Goal: Task Accomplishment & Management: Complete application form

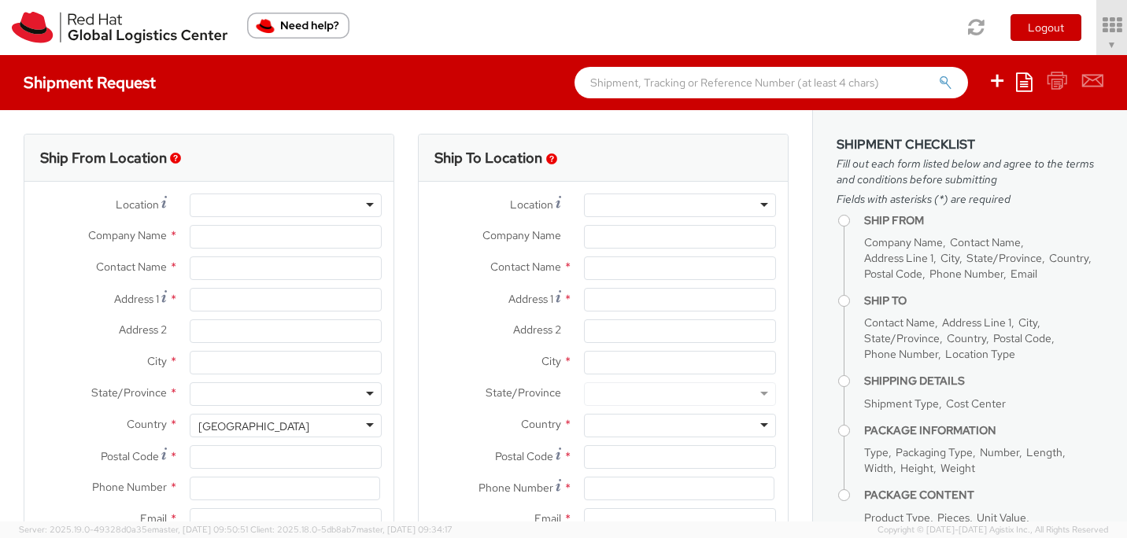
select select "809"
select select
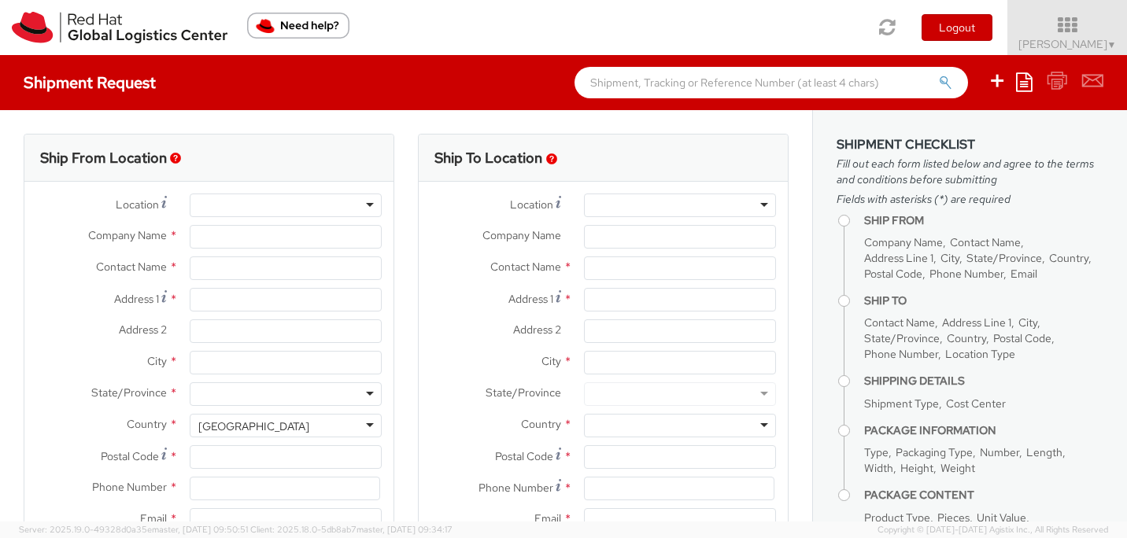
type input "Red Hat, Inc."
type input "[PERSON_NAME]"
type input "[STREET_ADDRESS]"
type input "RALEIGH"
type input "27601"
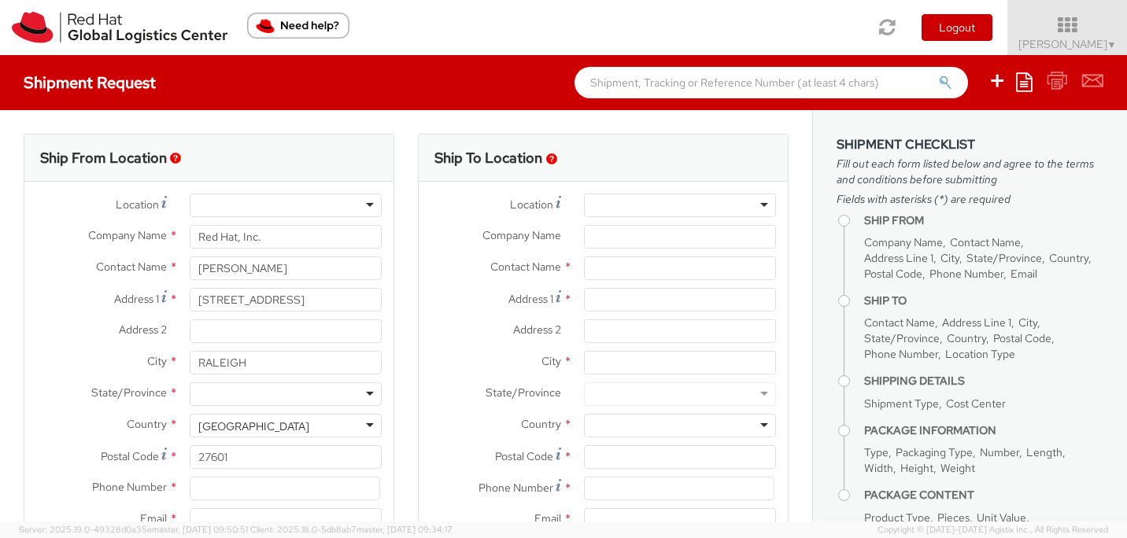
type input "19197544144"
type input "[EMAIL_ADDRESS][DOMAIN_NAME]"
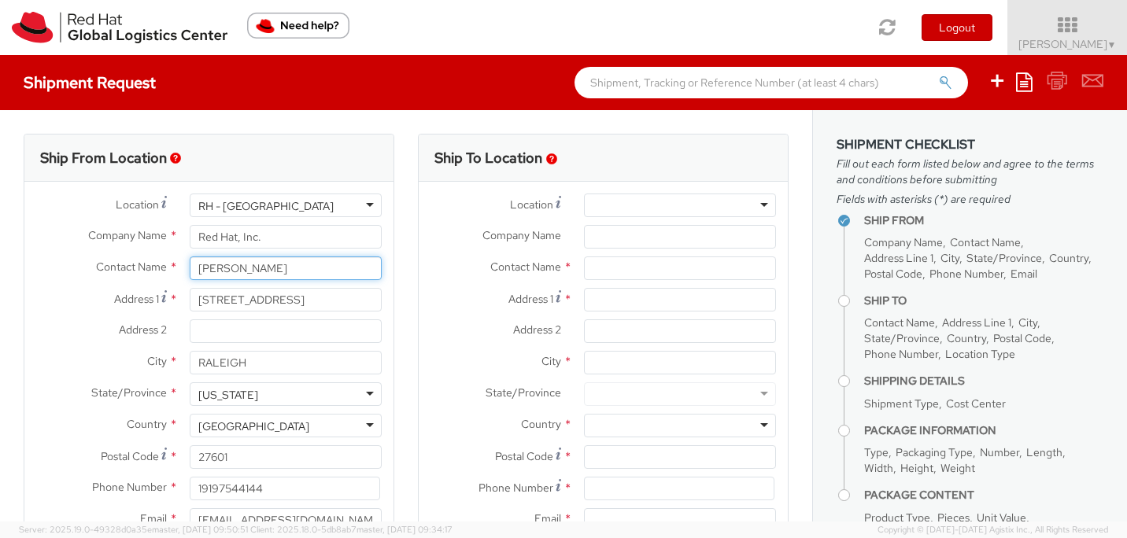
drag, startPoint x: 271, startPoint y: 272, endPoint x: 180, endPoint y: 269, distance: 91.3
click at [180, 269] on div "[PERSON_NAME]" at bounding box center [286, 268] width 216 height 24
paste input "[PERSON_NAME]"
type input "[PERSON_NAME]"
click at [395, 298] on div "Ship From Location Location * [GEOGRAPHIC_DATA] - [GEOGRAPHIC_DATA] [GEOGRAPHIC…" at bounding box center [209, 369] width 394 height 470
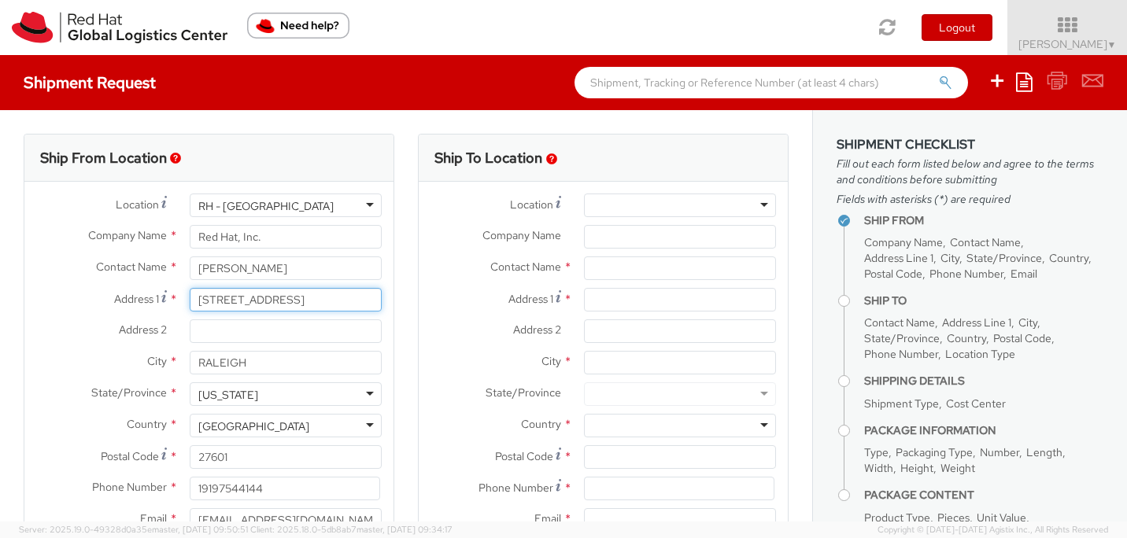
drag, startPoint x: 321, startPoint y: 308, endPoint x: 171, endPoint y: 289, distance: 151.6
click at [170, 289] on div "Address [STREET_ADDRESS]" at bounding box center [208, 300] width 369 height 24
drag, startPoint x: 324, startPoint y: 301, endPoint x: 197, endPoint y: 298, distance: 126.7
click at [197, 298] on input "[STREET_ADDRESS]" at bounding box center [286, 300] width 192 height 24
paste input "[STREET_ADDRESS]"
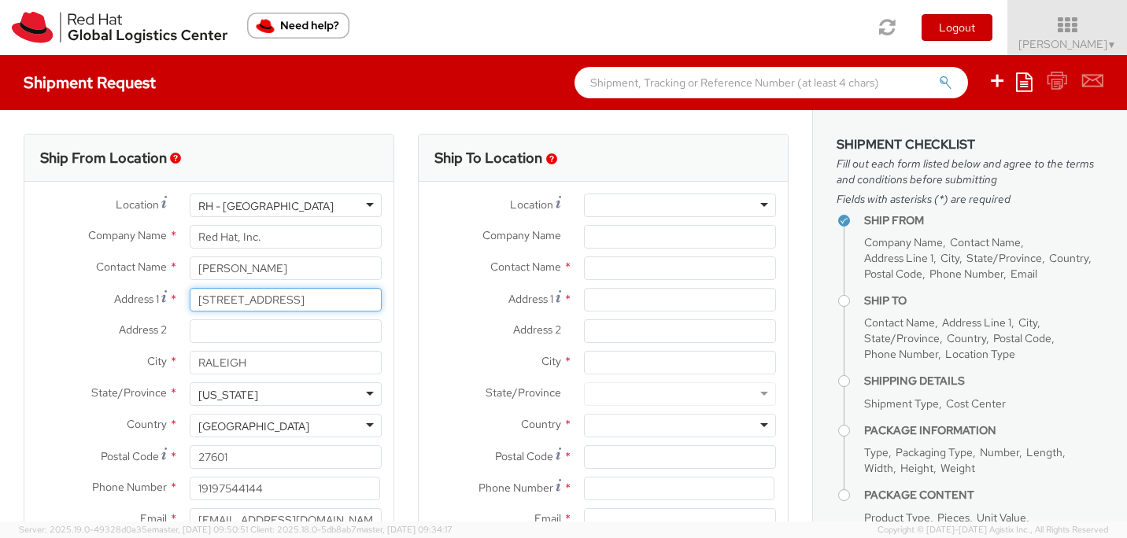
type input "[STREET_ADDRESS]"
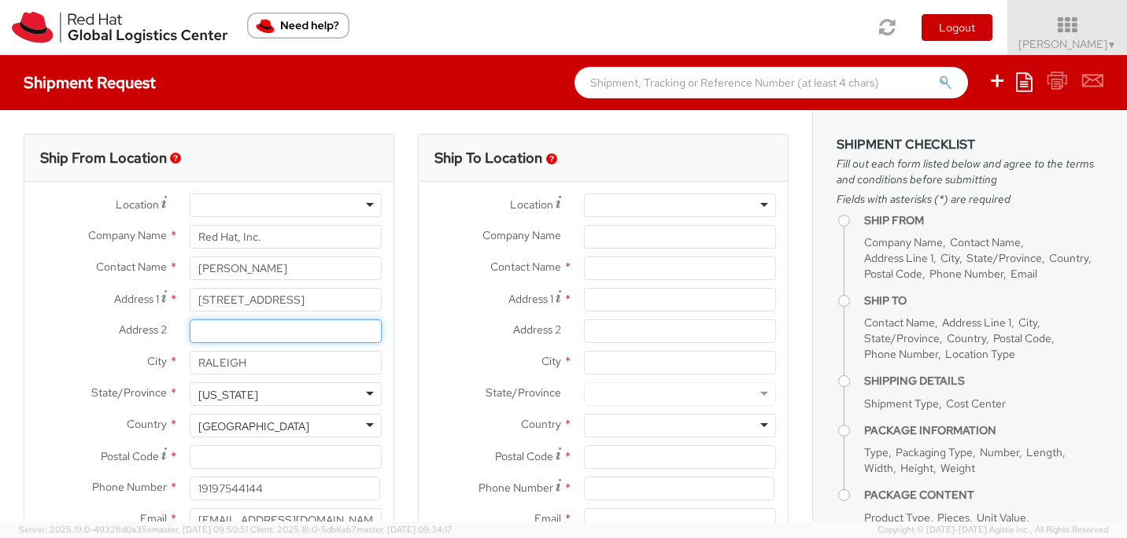
click at [221, 328] on input "Address 2 *" at bounding box center [286, 331] width 192 height 24
paste input "pt 401-1"
type input "pt 401-1"
drag, startPoint x: 265, startPoint y: 371, endPoint x: 193, endPoint y: 366, distance: 72.5
click at [193, 366] on input "RALEIGH" at bounding box center [286, 363] width 192 height 24
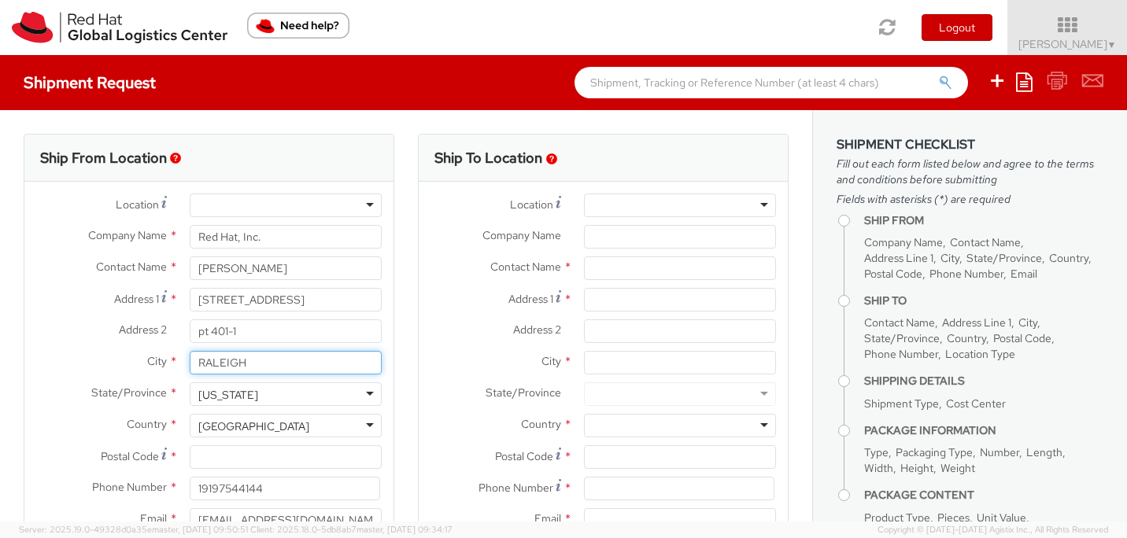
paste input "[GEOGRAPHIC_DATA]"
type input "[GEOGRAPHIC_DATA]"
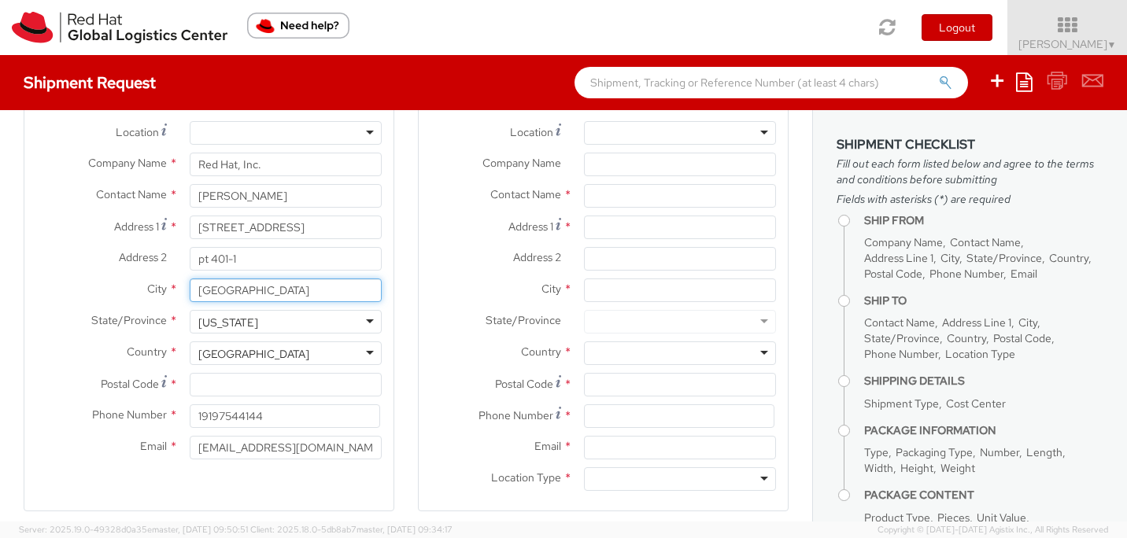
scroll to position [73, 0]
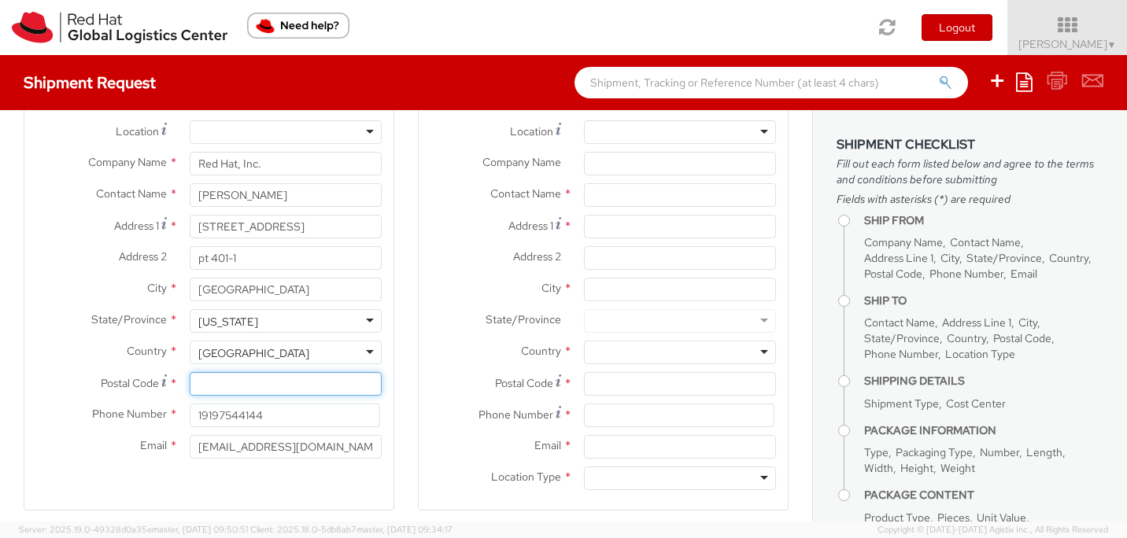
click at [241, 380] on input "Postal Code *" at bounding box center [286, 384] width 192 height 24
paste input "33442"
type input "33442"
click at [373, 322] on div "[US_STATE]" at bounding box center [286, 321] width 192 height 24
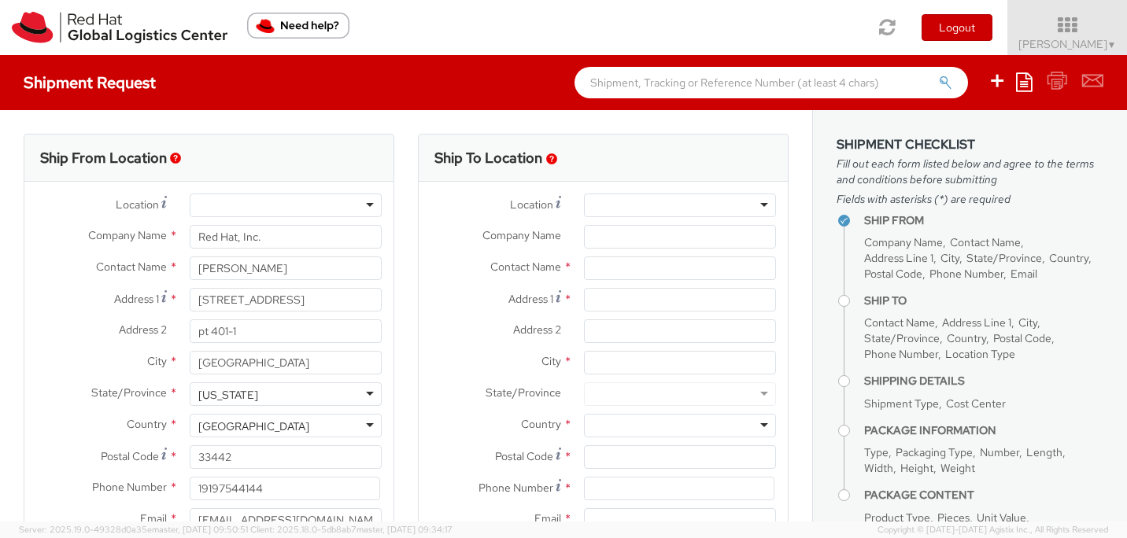
click at [765, 203] on div at bounding box center [680, 206] width 192 height 24
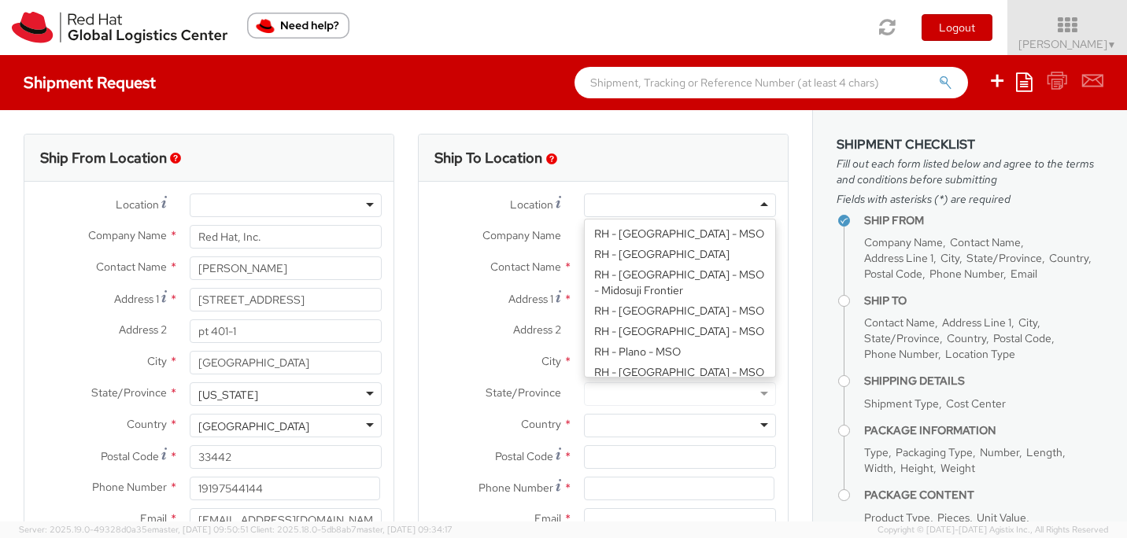
scroll to position [2067, 0]
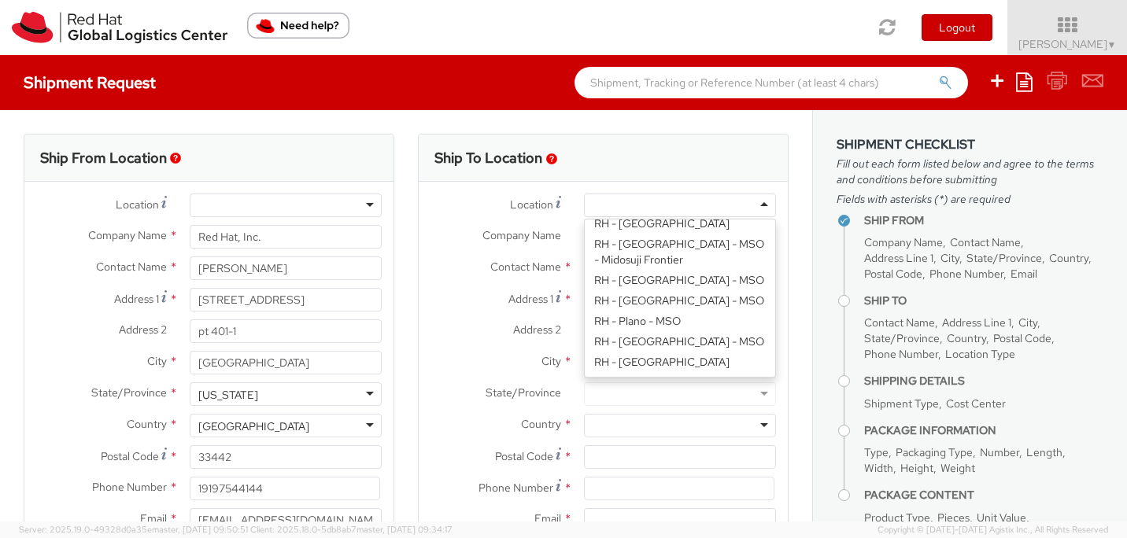
type input "Red Hat, Inc."
type input "[STREET_ADDRESS]"
type input "RALEIGH"
type input "27601"
type input "[PHONE_NUMBER]"
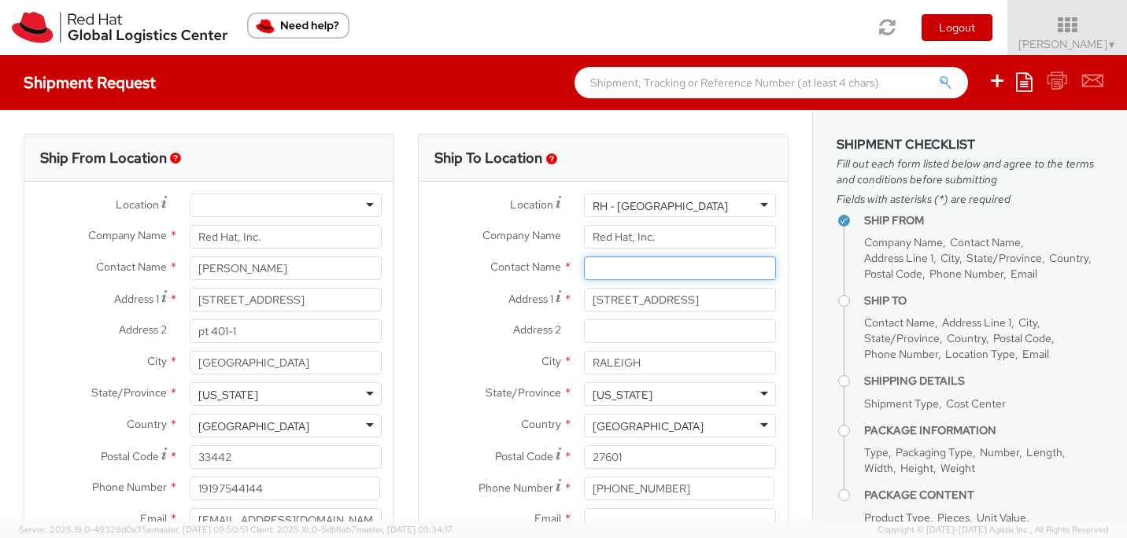
click at [653, 270] on input "text" at bounding box center [680, 268] width 192 height 24
paste input "ATTN: Red Hat IT - Endpoint Systems"
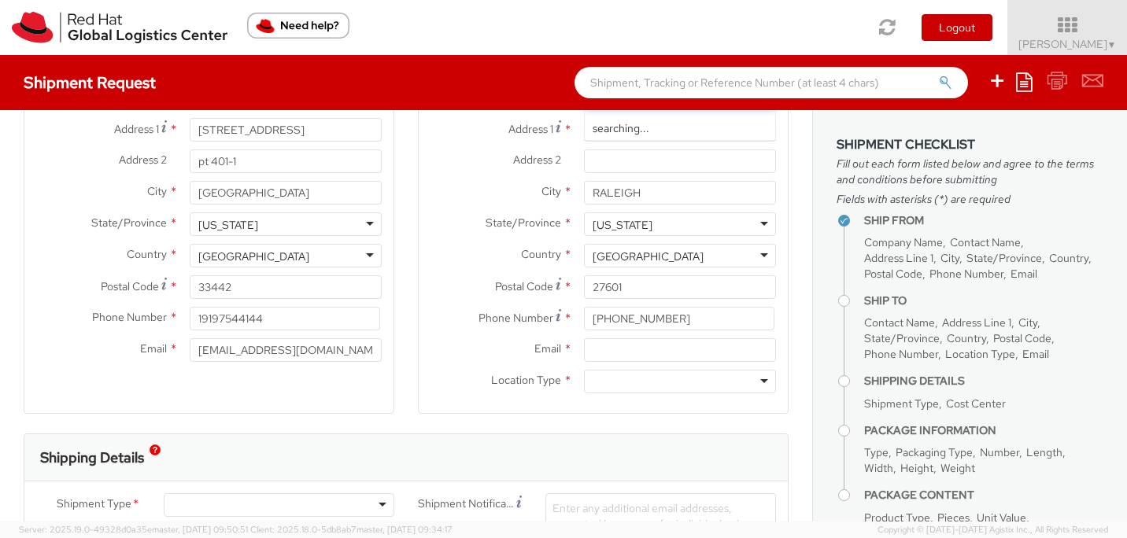
scroll to position [175, 0]
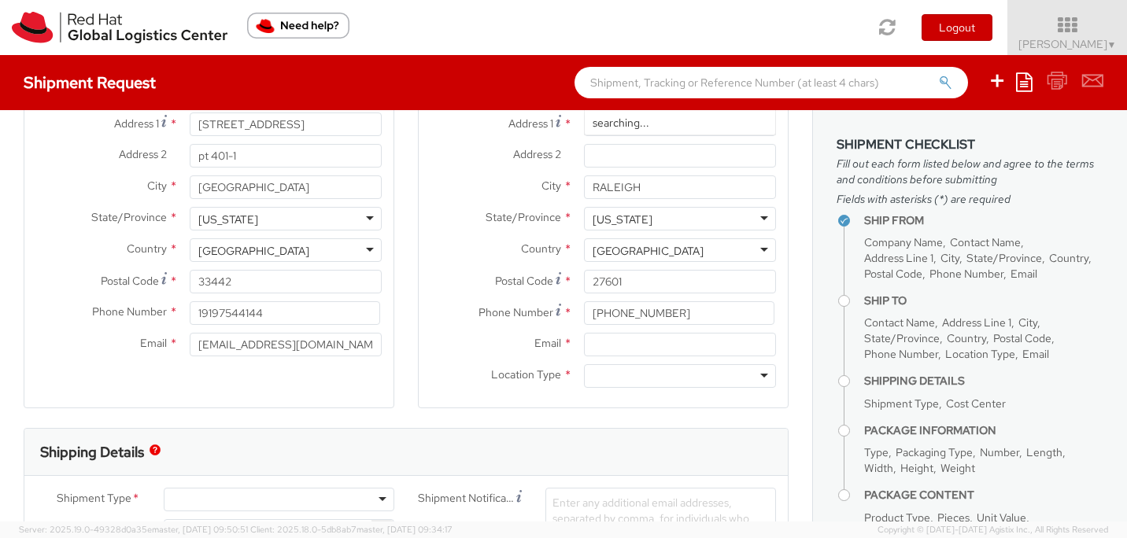
type input "ATTN: Red Hat IT - Endpoint Systems"
click at [648, 345] on input "Email *" at bounding box center [680, 345] width 192 height 24
type input "[EMAIL_ADDRESS][DOMAIN_NAME]"
click at [611, 371] on div at bounding box center [680, 376] width 192 height 24
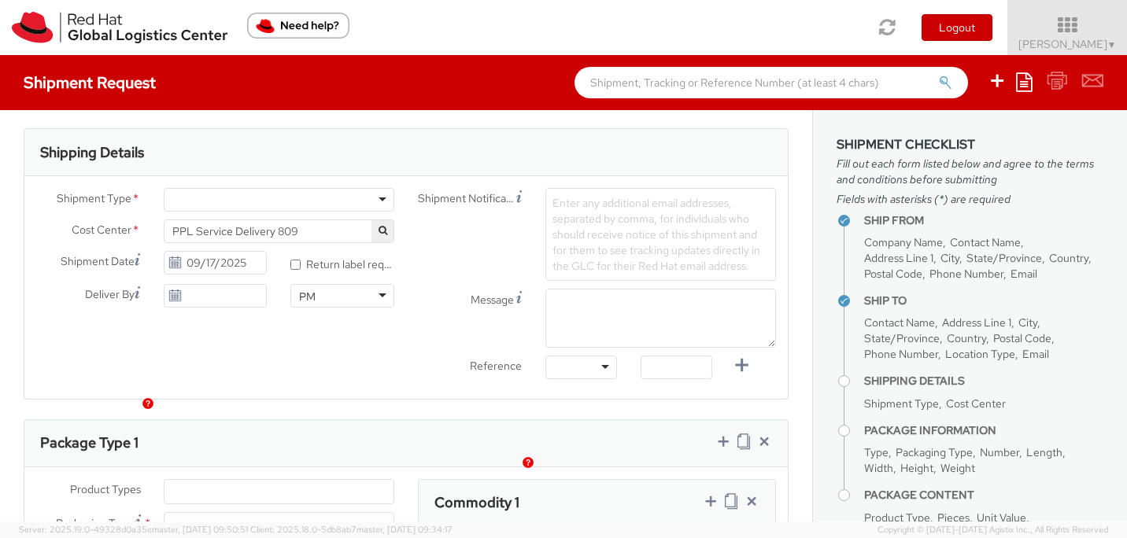
scroll to position [399, 0]
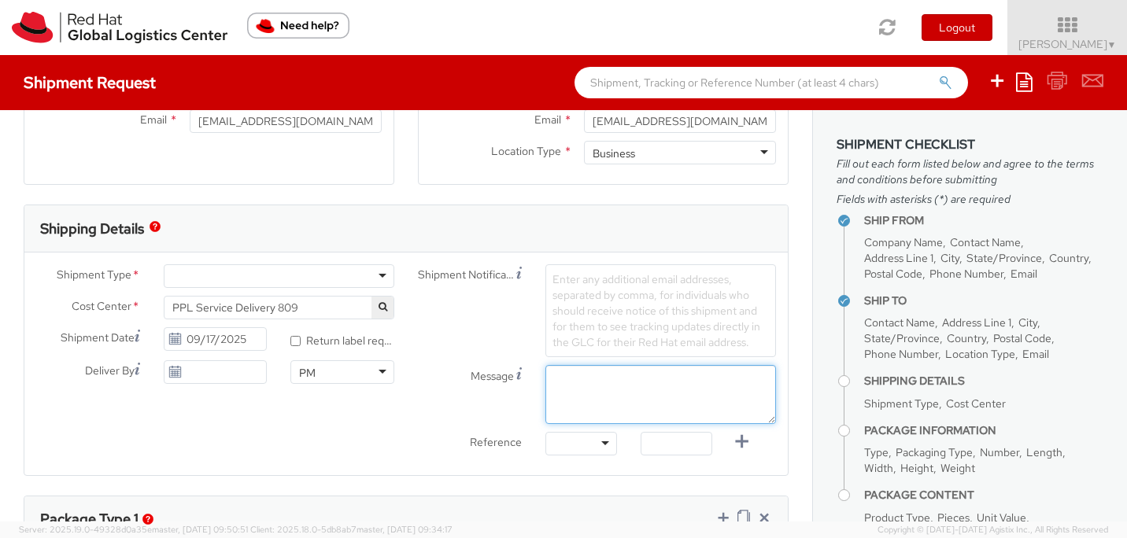
click at [618, 396] on textarea "Message" at bounding box center [660, 394] width 231 height 59
paste textarea "Requesting QR Code for Former Associate [Name] to return laptop. Please send th…"
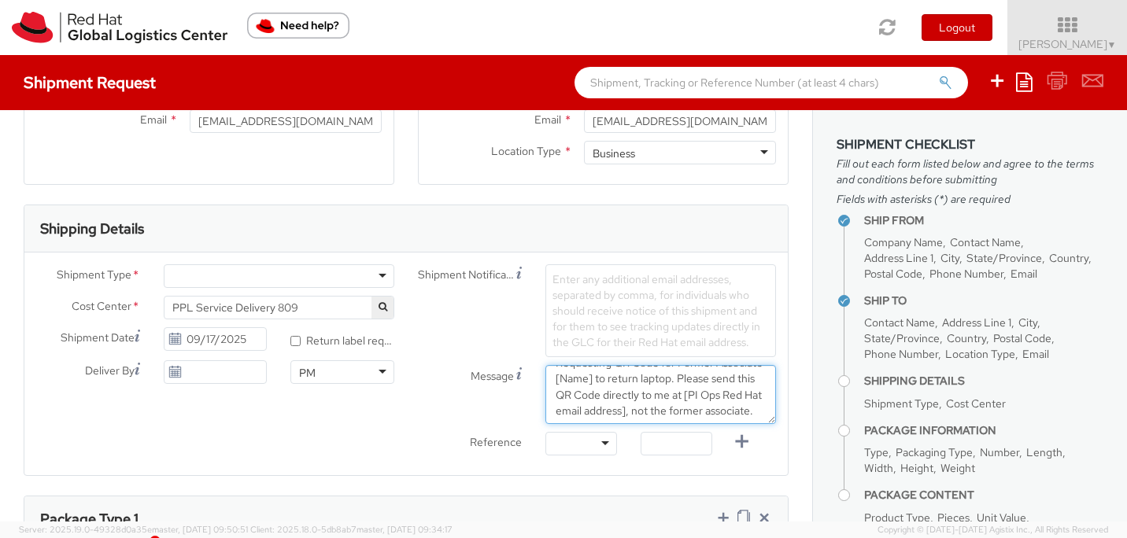
scroll to position [0, 0]
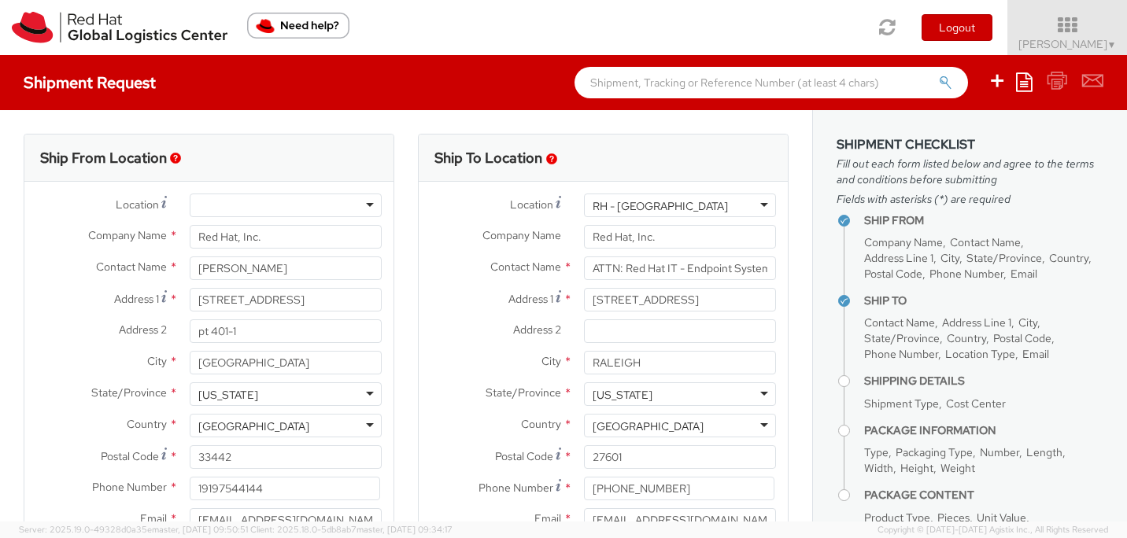
type textarea "Requesting QR Code for Former Associate [Name] to return laptop. Please send th…"
drag, startPoint x: 275, startPoint y: 266, endPoint x: 157, endPoint y: 265, distance: 117.2
click at [157, 265] on div "Contact Name * [PERSON_NAME] [PERSON_NAME] Red Hat - ( [PERSON_NAME] )" at bounding box center [208, 268] width 369 height 24
click at [371, 205] on div at bounding box center [286, 206] width 192 height 24
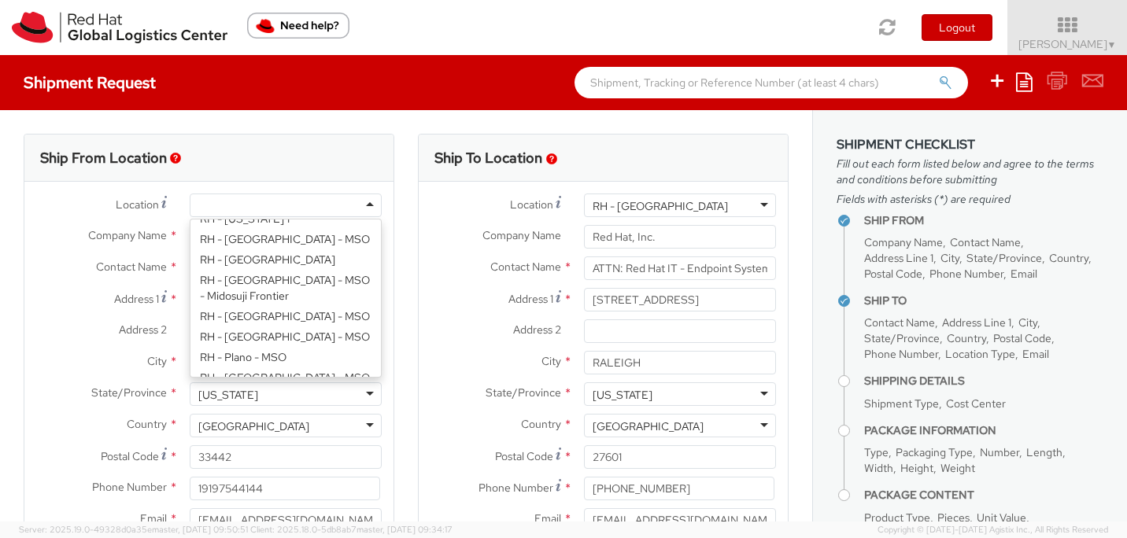
scroll to position [2039, 0]
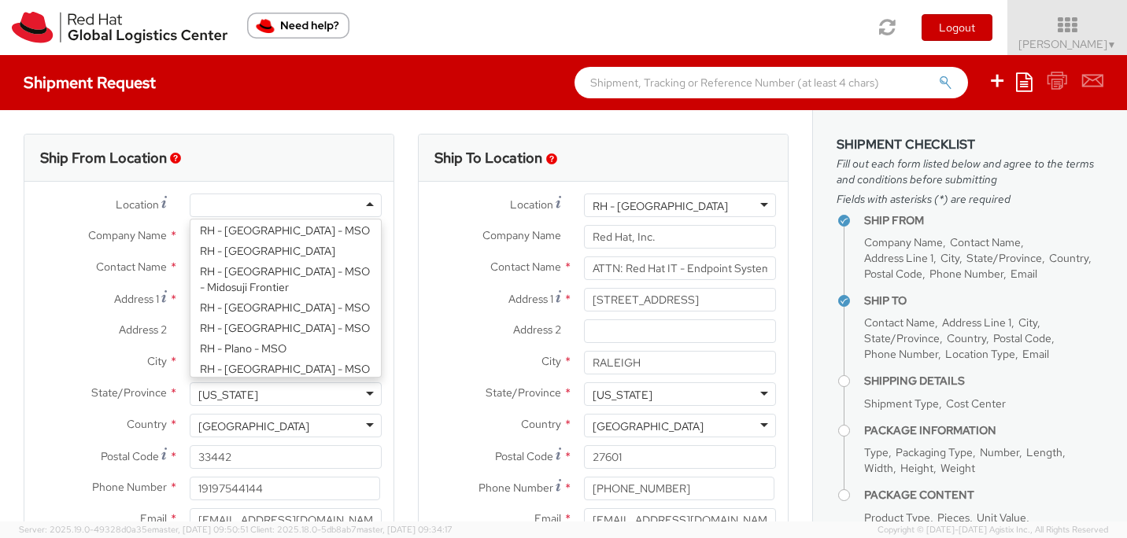
type input "[STREET_ADDRESS]"
type input "RALEIGH"
type input "27601"
type input "[PHONE_NUMBER]"
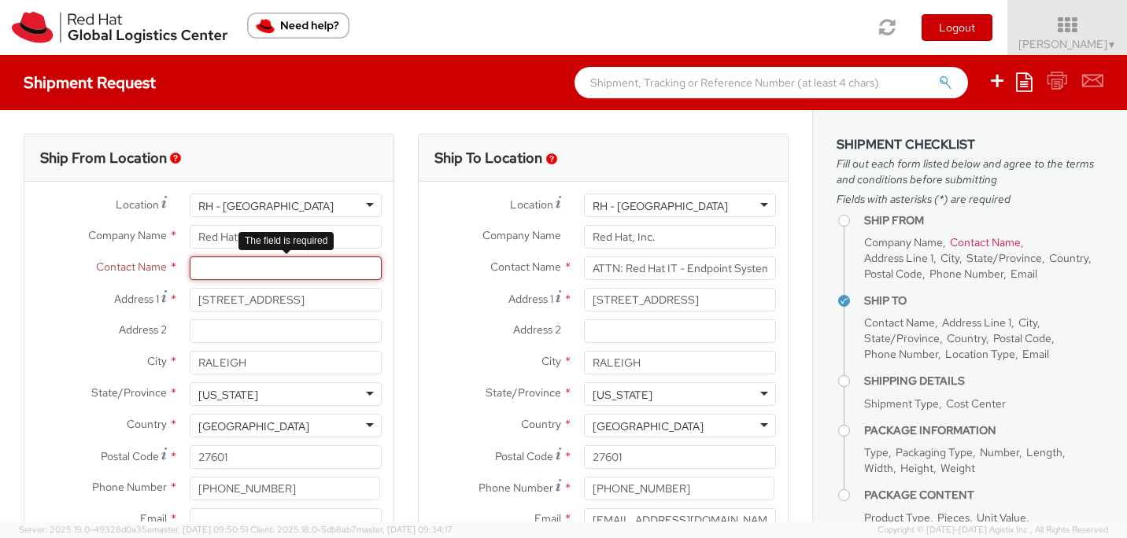
click at [281, 264] on input "text" at bounding box center [286, 268] width 192 height 24
paste input "[PERSON_NAME]"
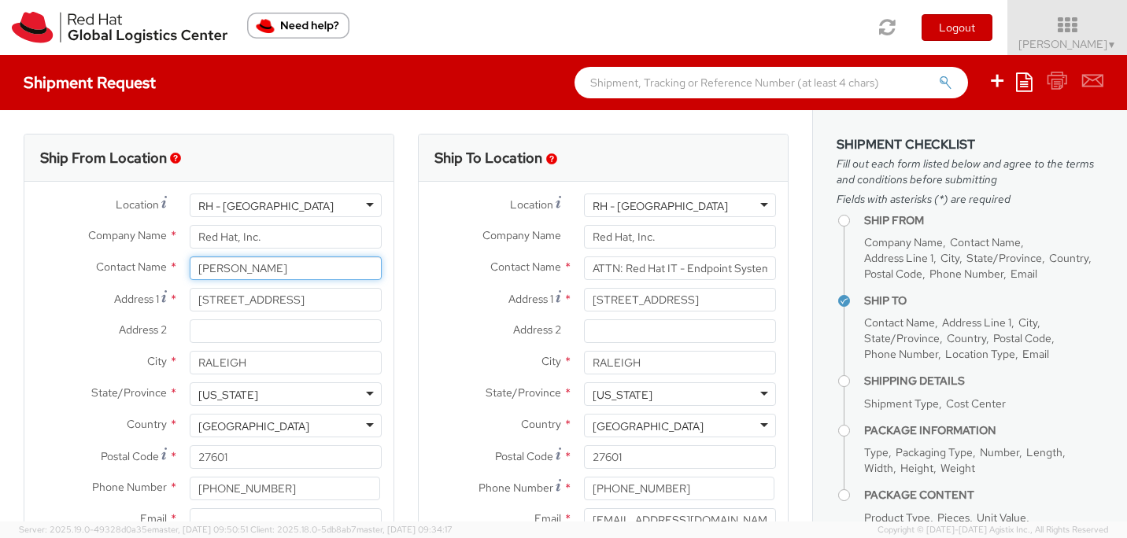
type input "[PERSON_NAME]"
click at [152, 290] on div "Address [STREET_ADDRESS]" at bounding box center [208, 300] width 369 height 24
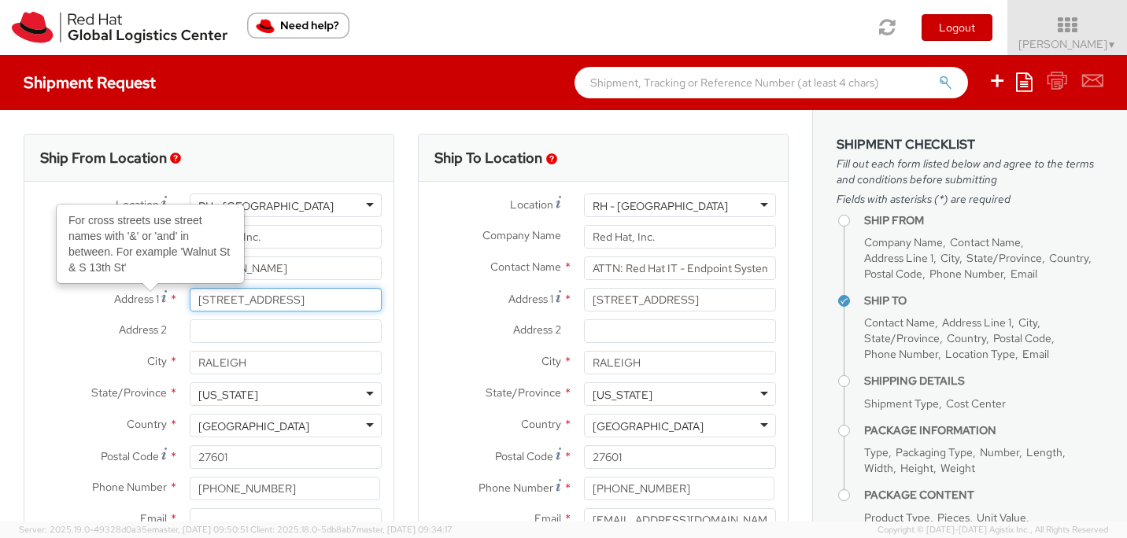
paste input "[STREET_ADDRESS]"
type input "[STREET_ADDRESS]"
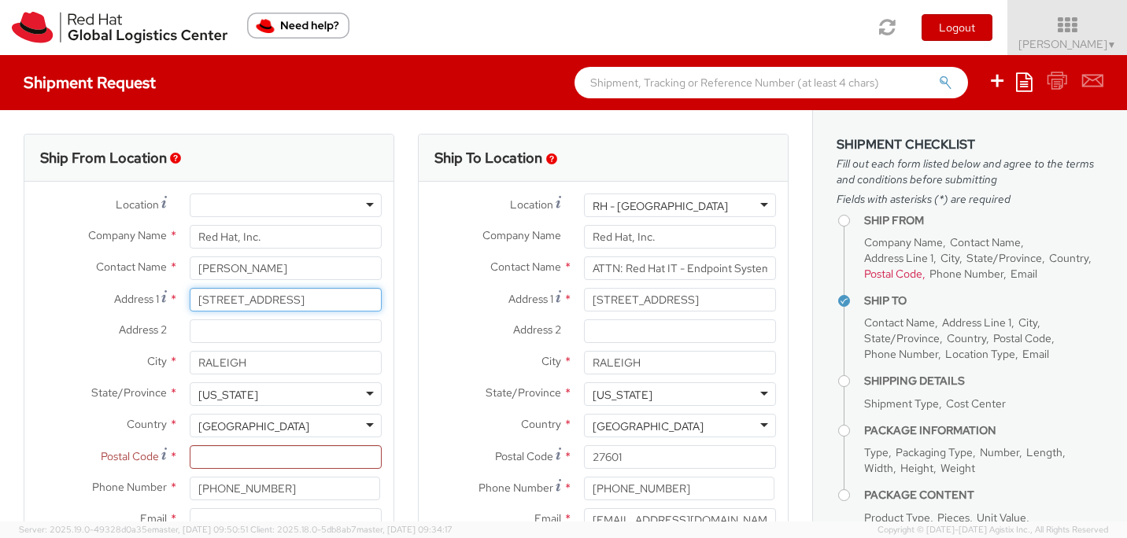
type input "[STREET_ADDRESS]"
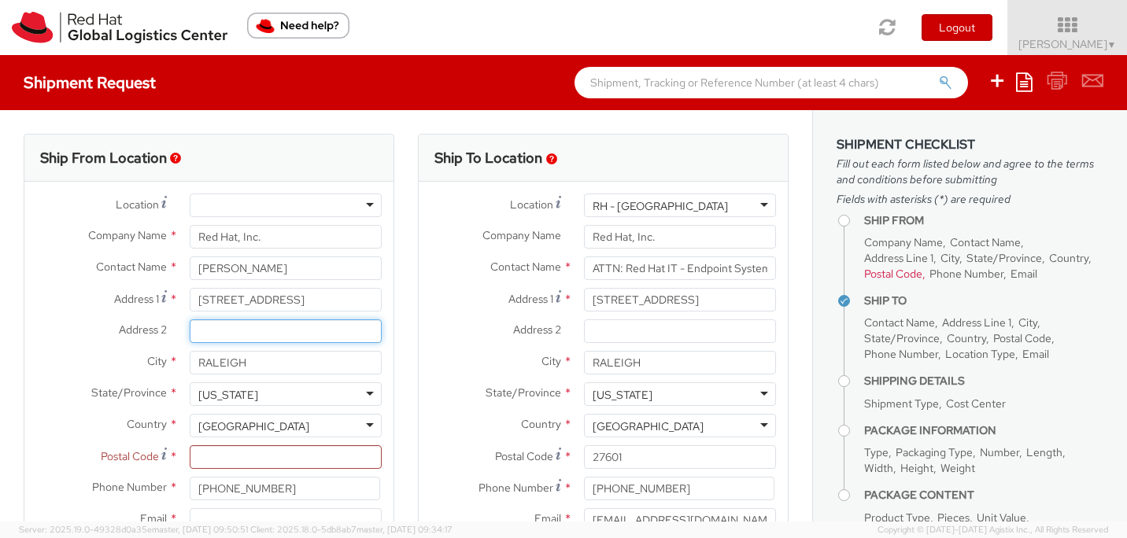
click at [221, 337] on input "Address 2 *" at bounding box center [286, 331] width 192 height 24
paste input "Apt 401-1"
type input "Apt 401-1"
drag, startPoint x: 260, startPoint y: 367, endPoint x: 197, endPoint y: 363, distance: 63.1
click at [197, 363] on input "RALEIGH" at bounding box center [286, 363] width 192 height 24
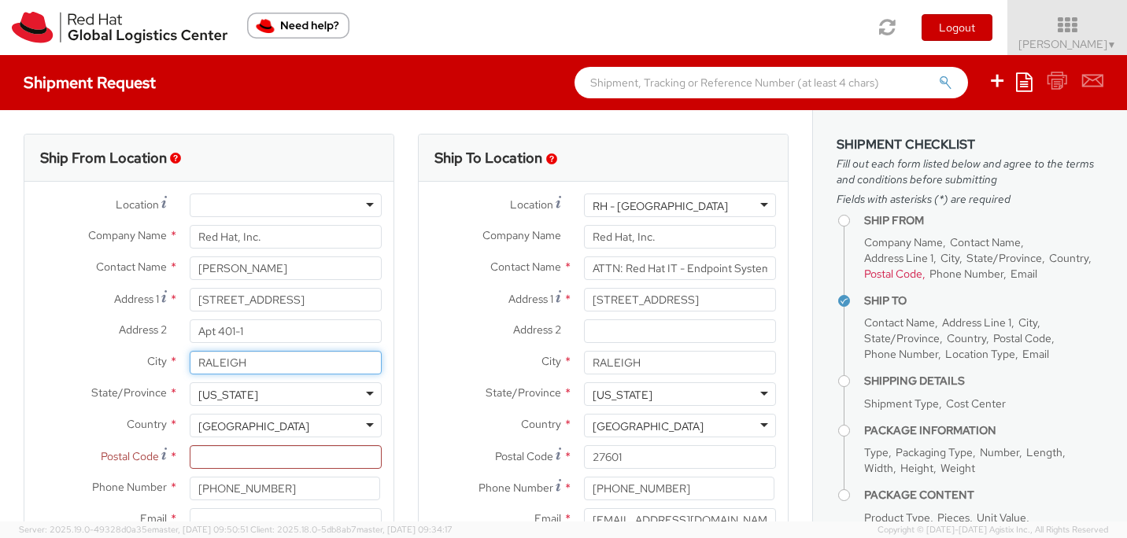
paste input "[GEOGRAPHIC_DATA]"
type input "[GEOGRAPHIC_DATA]"
click at [250, 456] on input "Postal Code *" at bounding box center [286, 457] width 192 height 24
paste input "33442"
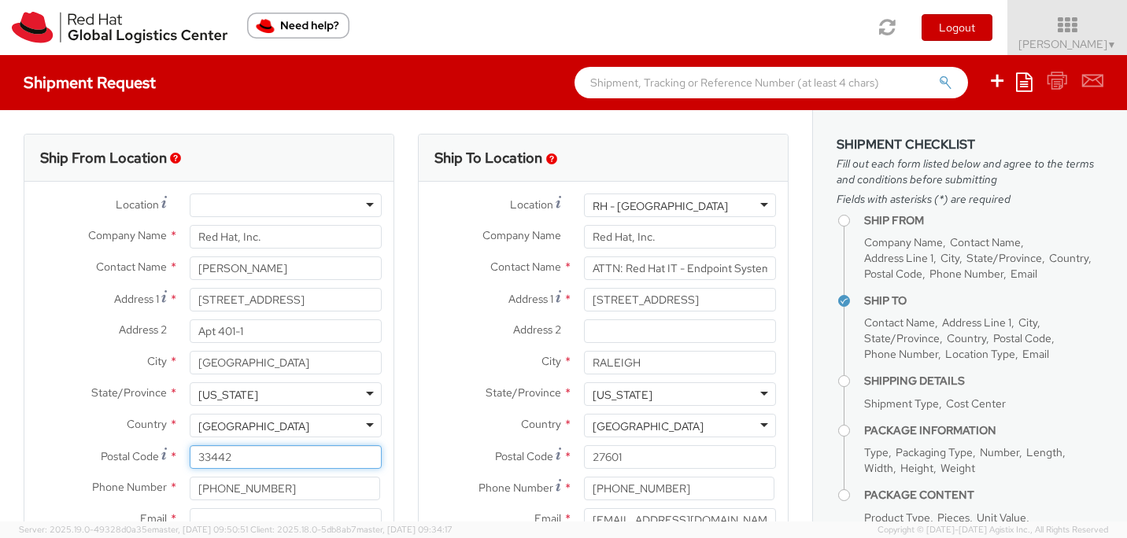
type input "33442"
click at [286, 400] on div "[US_STATE]" at bounding box center [286, 394] width 192 height 24
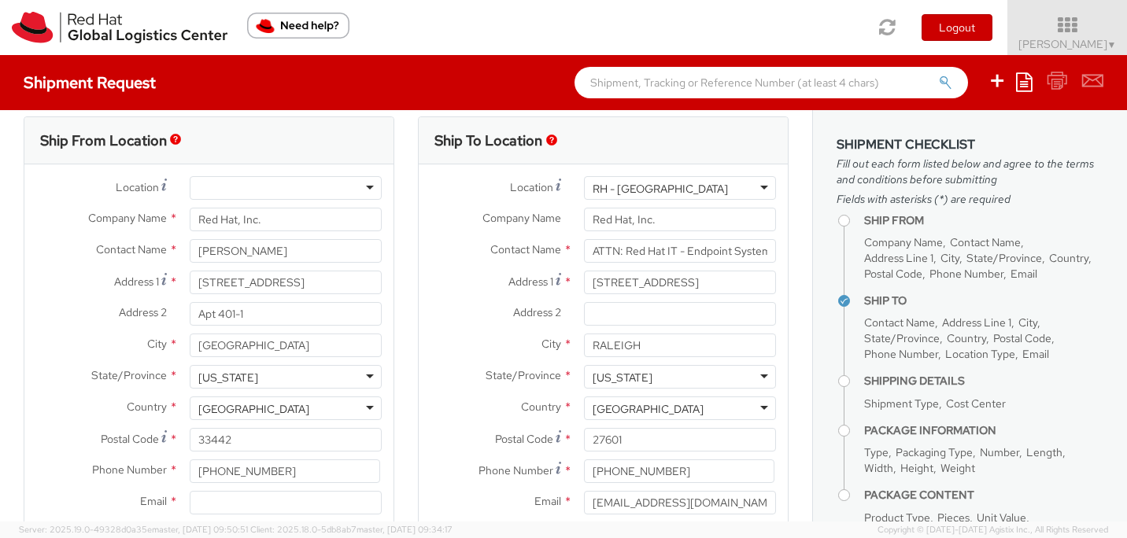
scroll to position [19, 0]
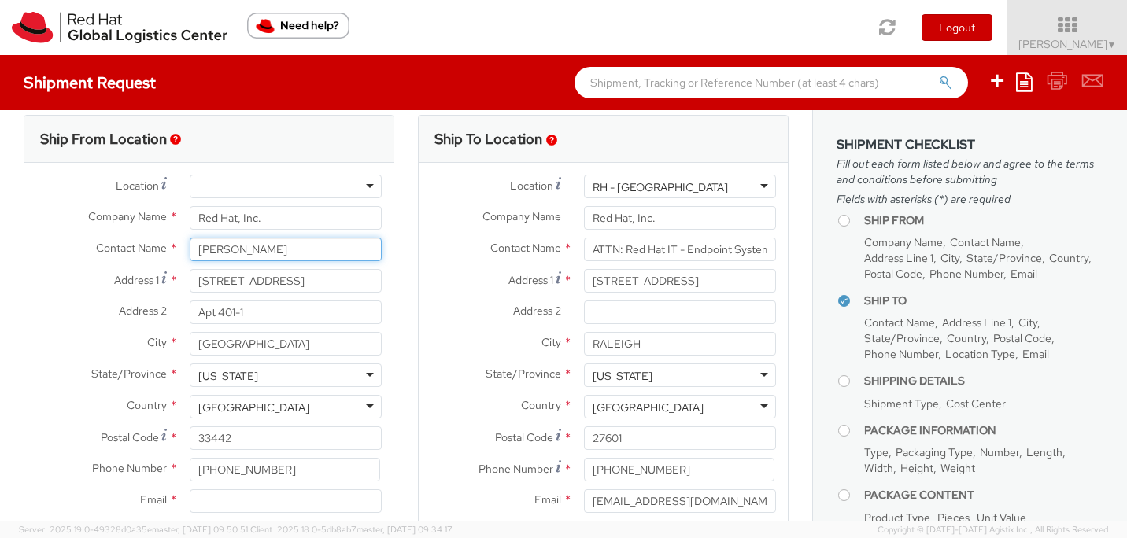
drag, startPoint x: 270, startPoint y: 251, endPoint x: 164, endPoint y: 251, distance: 105.4
click at [164, 251] on div "Contact Name * [PERSON_NAME] [PERSON_NAME]" at bounding box center [208, 250] width 369 height 24
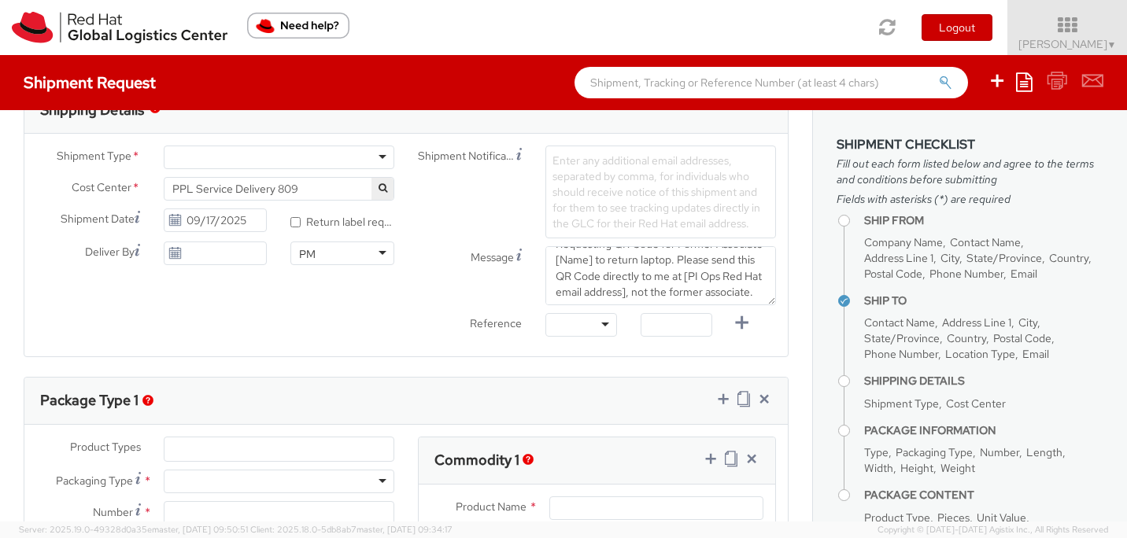
scroll to position [0, 0]
drag, startPoint x: 592, startPoint y: 273, endPoint x: 542, endPoint y: 273, distance: 50.4
click at [542, 273] on div "Requesting QR Code for Former Associate [Name] to return laptop. Please send th…" at bounding box center [660, 275] width 254 height 59
paste textarea "[PERSON_NAME]"
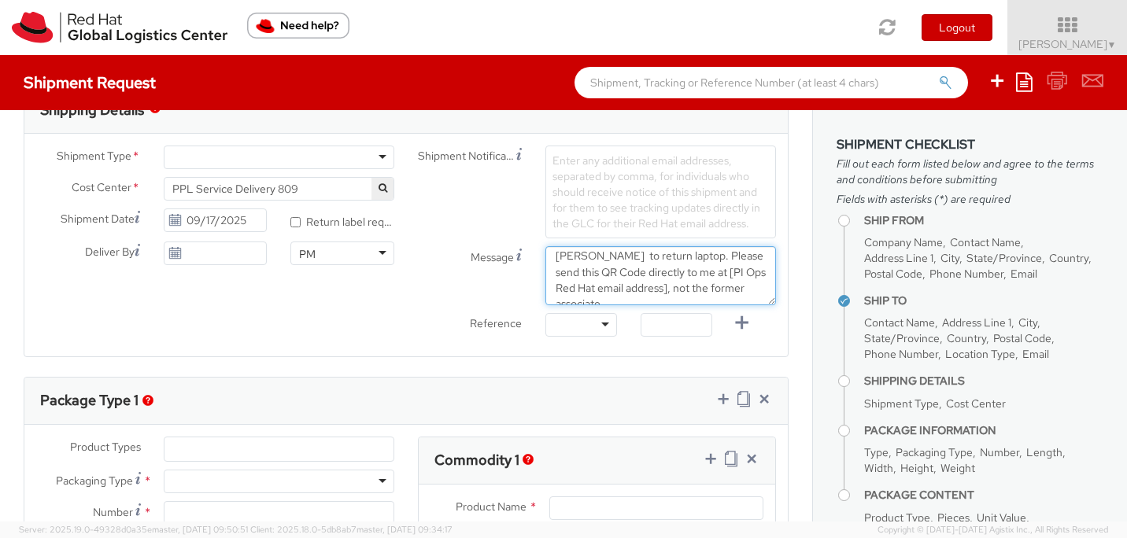
drag, startPoint x: 692, startPoint y: 287, endPoint x: 732, endPoint y: 273, distance: 42.6
click at [732, 273] on textarea "Requesting QR Code for Former Associate [PERSON_NAME] to return laptop. Please …" at bounding box center [660, 275] width 231 height 59
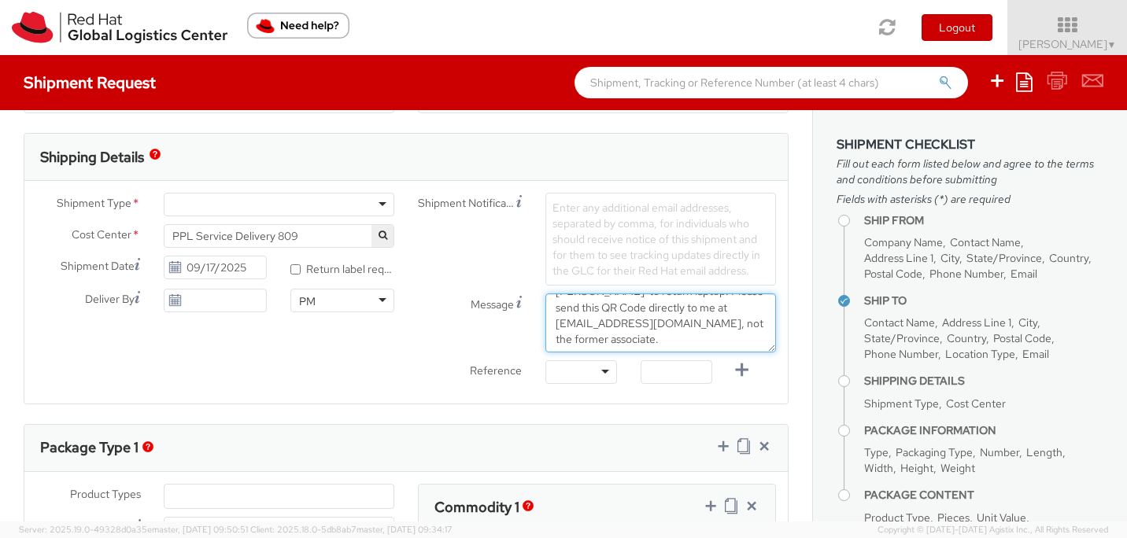
scroll to position [471, 0]
type textarea "Requesting QR Code for Former Associate [PERSON_NAME] to return laptop. Please …"
click at [380, 202] on div at bounding box center [279, 204] width 231 height 24
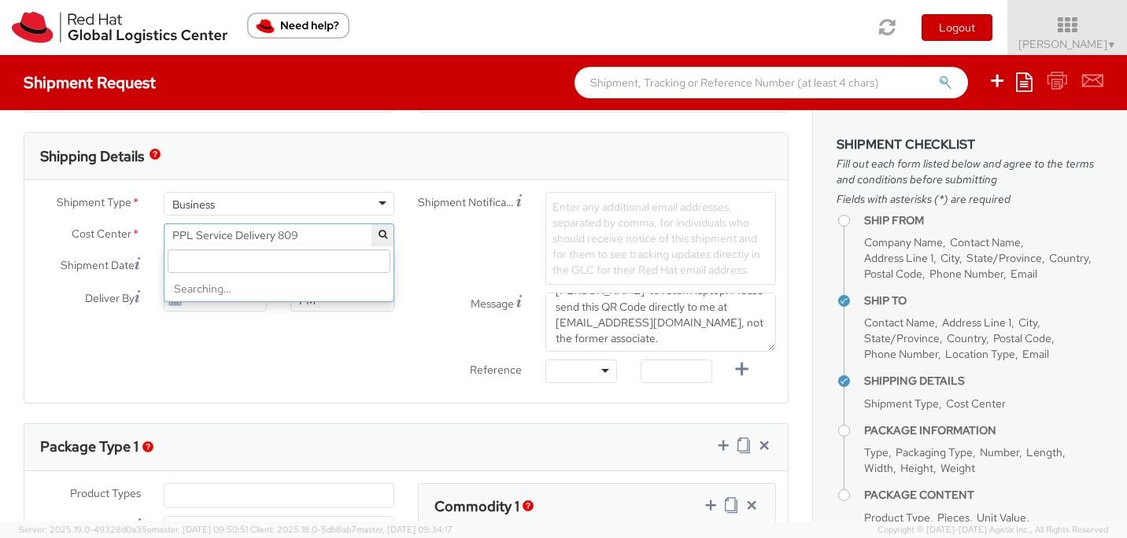
click at [324, 231] on span "PPL Service Delivery 809" at bounding box center [278, 235] width 213 height 14
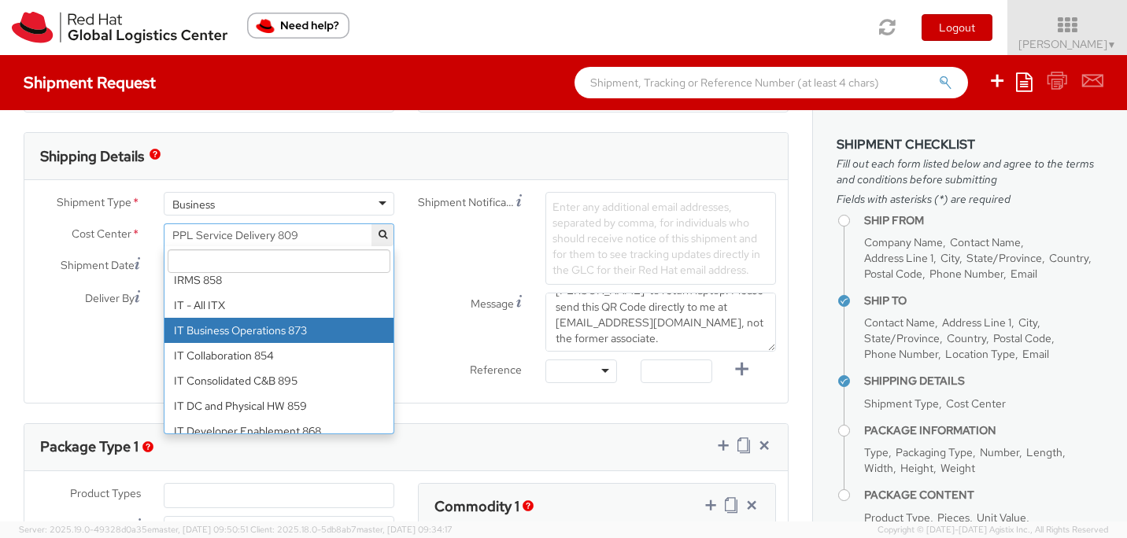
scroll to position [9773, 0]
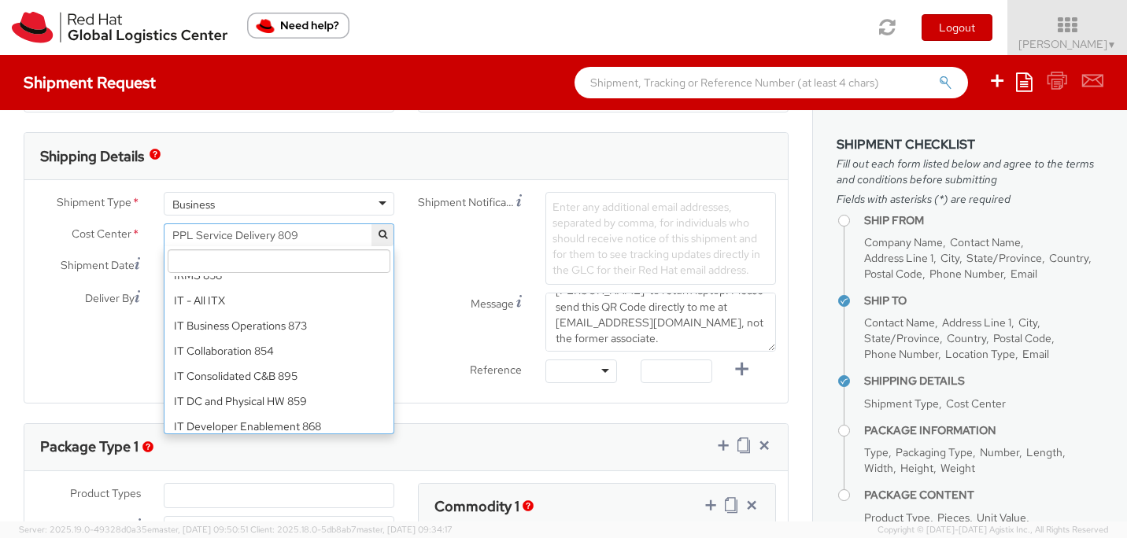
select select "850"
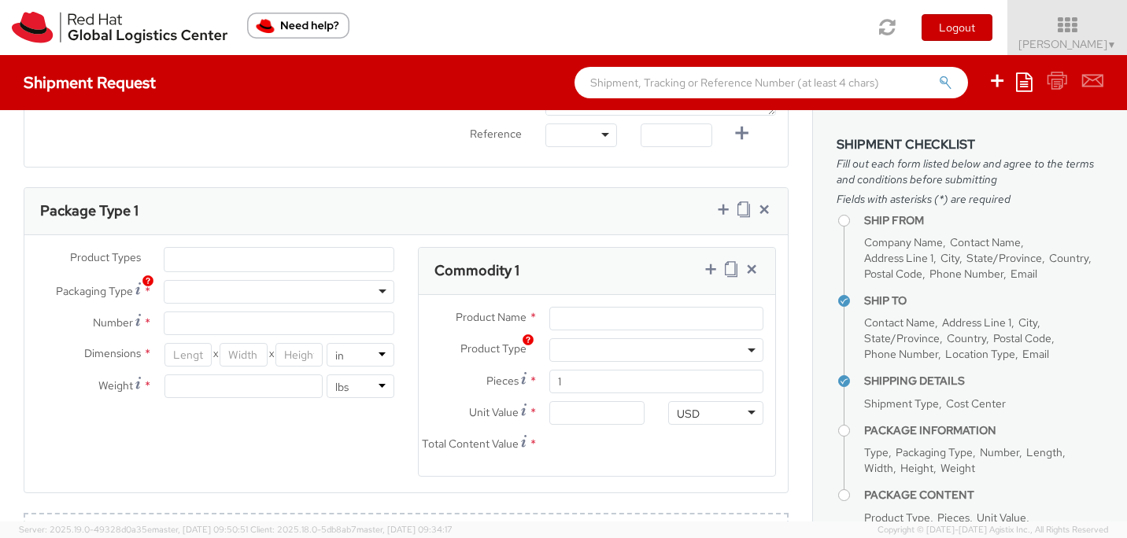
scroll to position [741, 0]
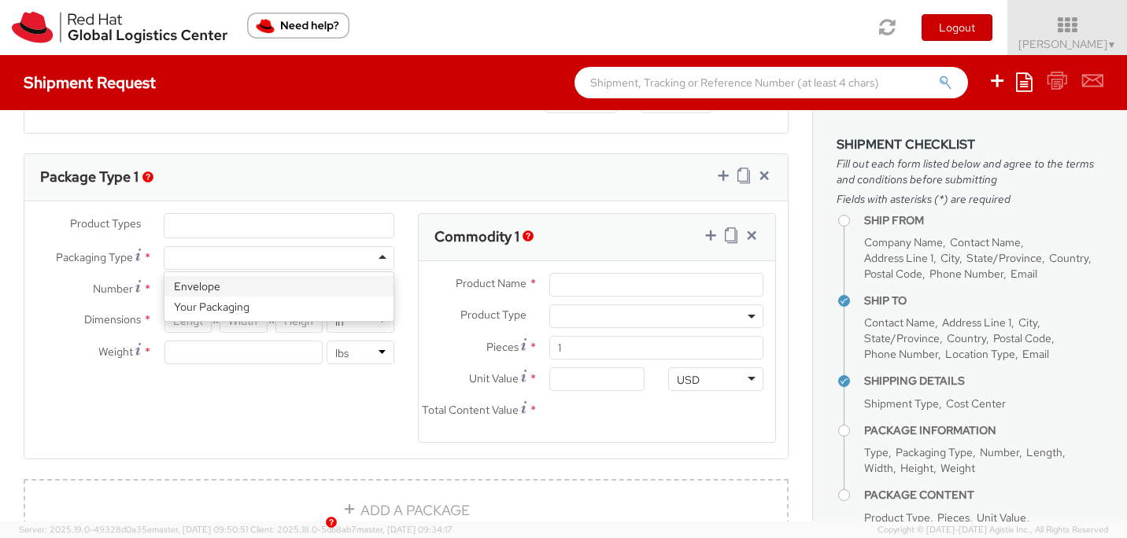
click at [309, 258] on div at bounding box center [279, 258] width 231 height 24
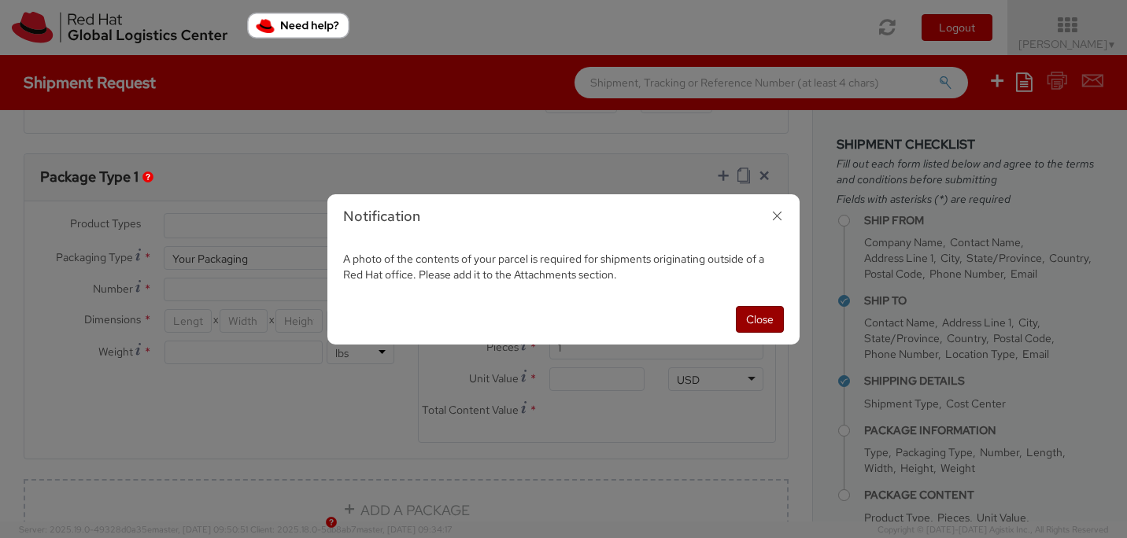
click at [755, 323] on button "Close" at bounding box center [760, 319] width 48 height 27
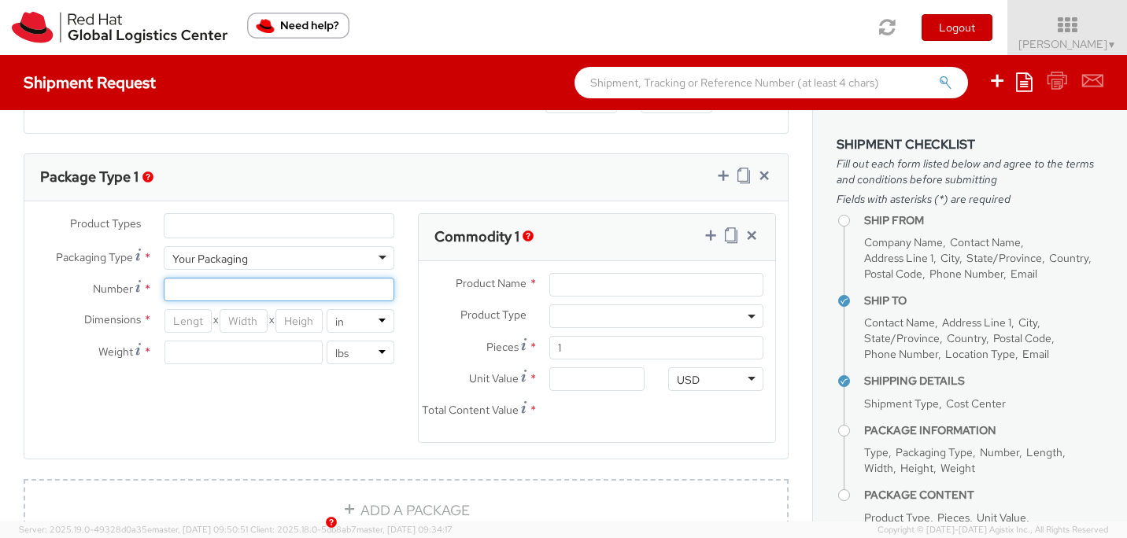
click at [319, 284] on input "Number *" at bounding box center [279, 290] width 231 height 24
type input "1"
click at [183, 319] on input "number" at bounding box center [187, 321] width 47 height 24
type input "18"
type input "12"
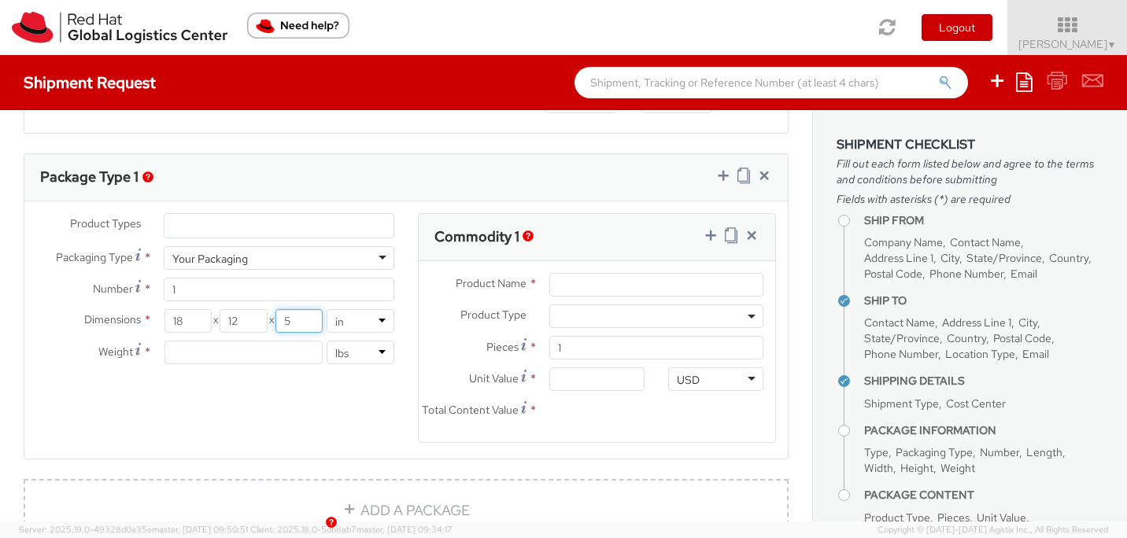
type input "5"
click at [199, 349] on input "number" at bounding box center [243, 353] width 158 height 24
type input "8"
click at [602, 281] on input "Product Name *" at bounding box center [656, 285] width 214 height 24
type input "laptop"
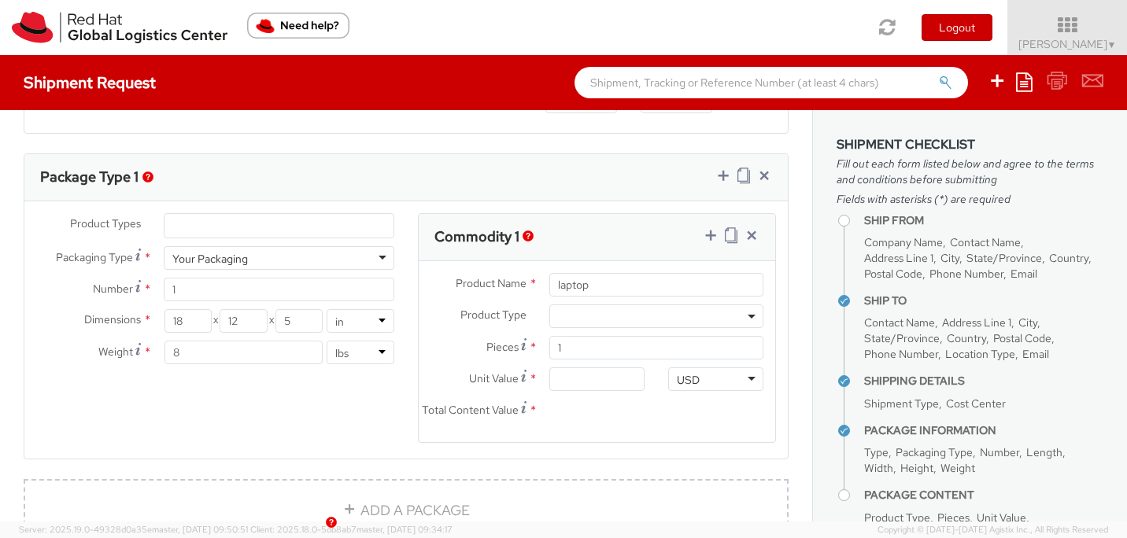
click at [622, 320] on span at bounding box center [656, 316] width 214 height 24
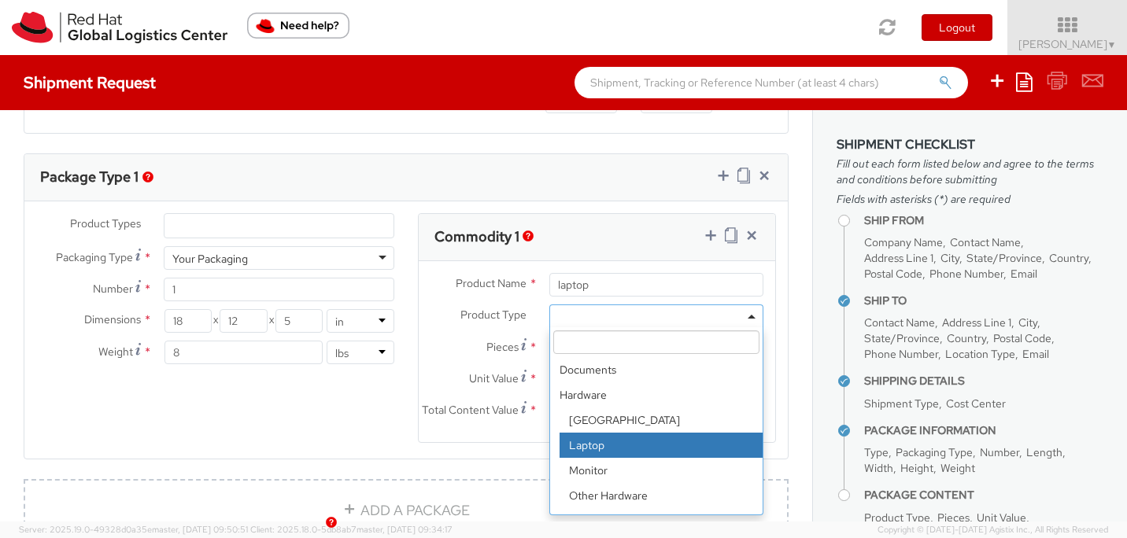
select select "LAPTOP"
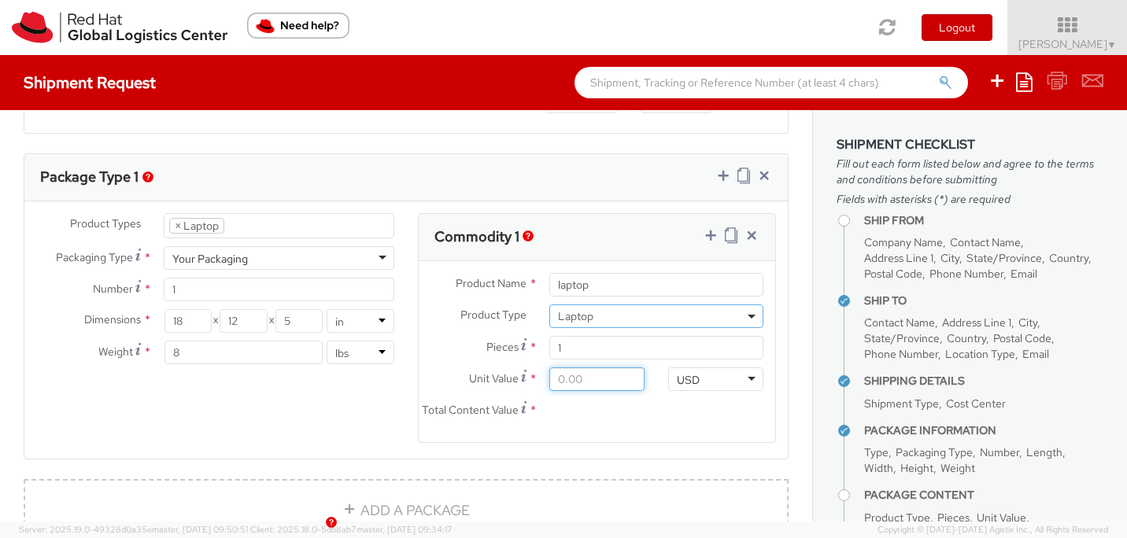
click at [595, 378] on input "Unit Value *" at bounding box center [596, 379] width 95 height 24
type input "7.00"
type input "70.00"
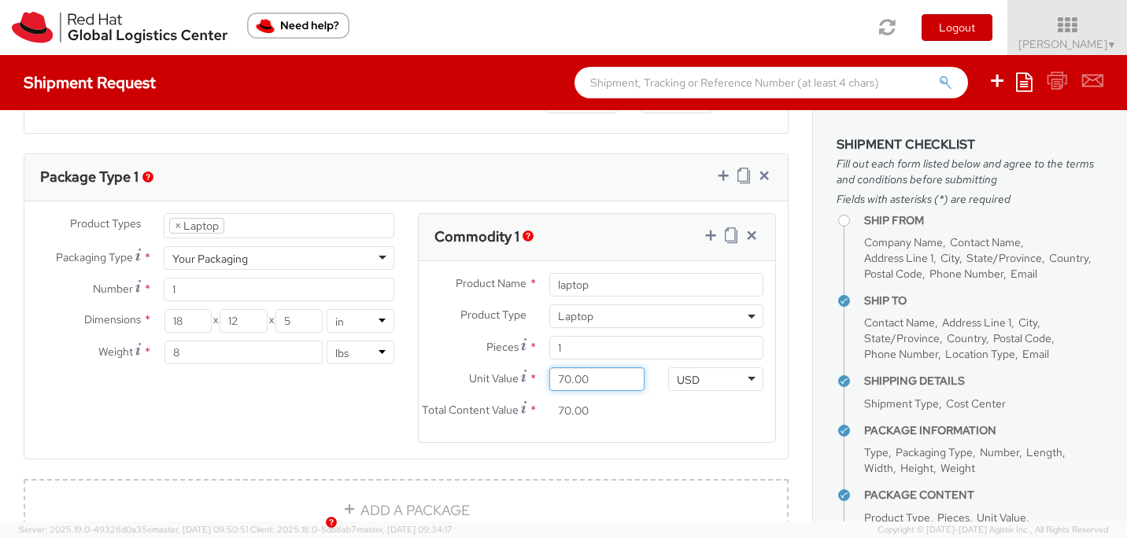
type input "700.00"
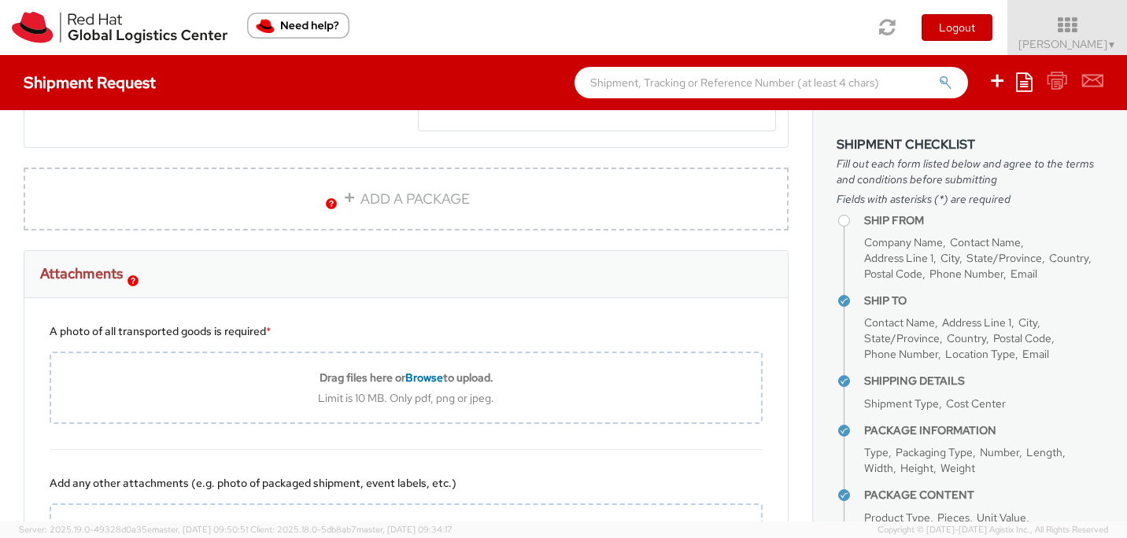
scroll to position [1060, 0]
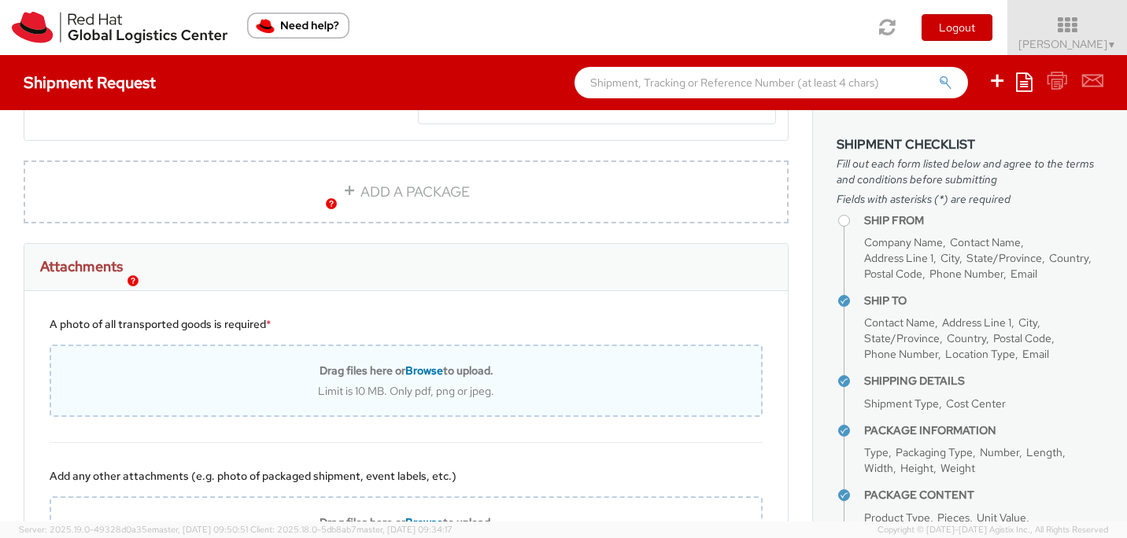
click at [426, 378] on span "Browse" at bounding box center [424, 370] width 38 height 14
type input "C:\fakepath\Screenshot [DATE] 11.46.30 AM.png"
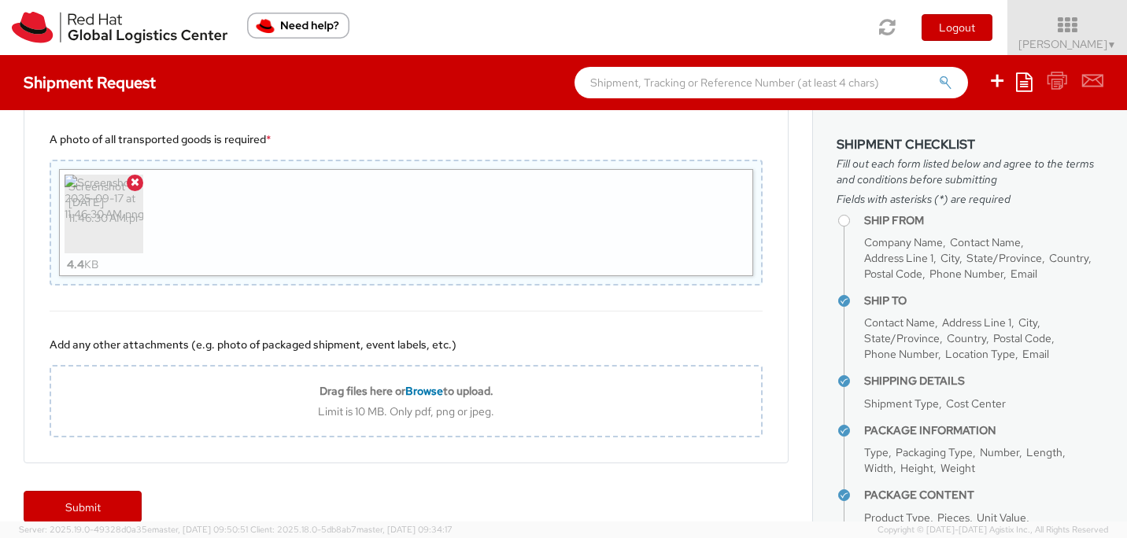
scroll to position [1282, 0]
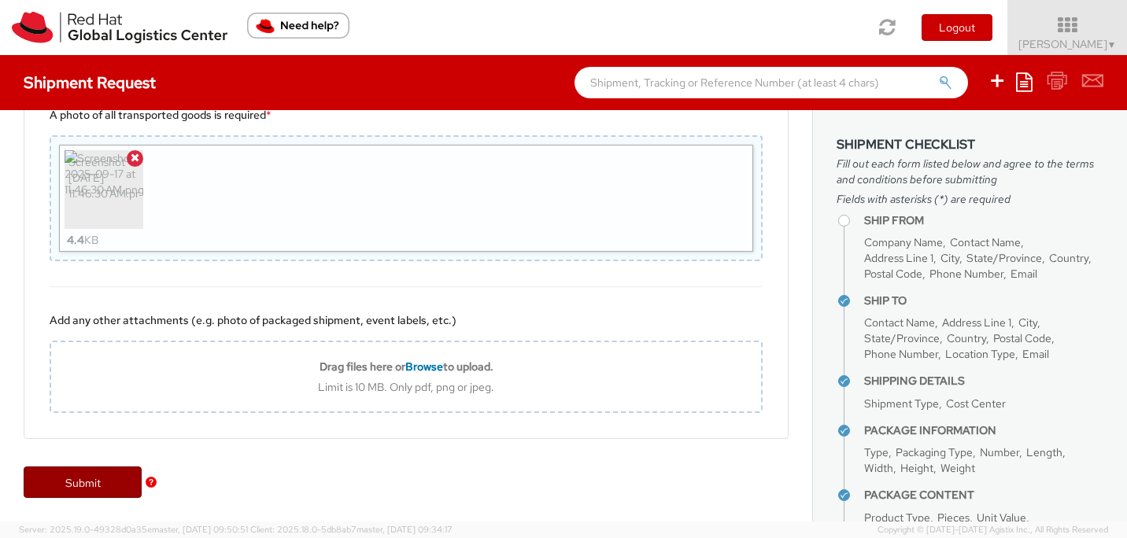
click at [78, 478] on link "Submit" at bounding box center [83, 482] width 118 height 31
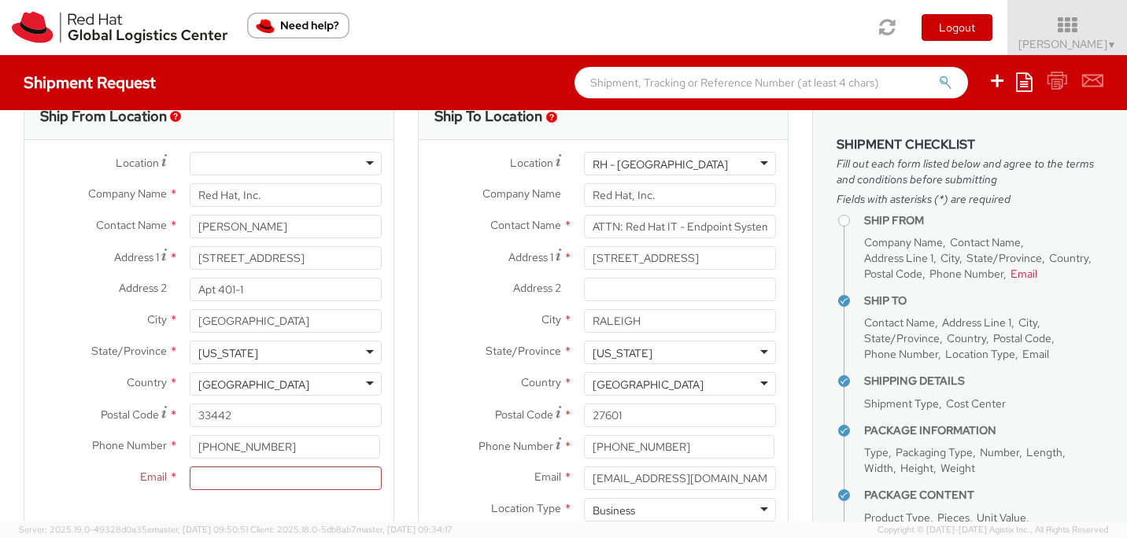
scroll to position [42, 0]
click at [219, 481] on input "Email *" at bounding box center [286, 478] width 192 height 24
type input "[EMAIL_ADDRESS][DOMAIN_NAME]"
type input "[PERSON_NAME]"
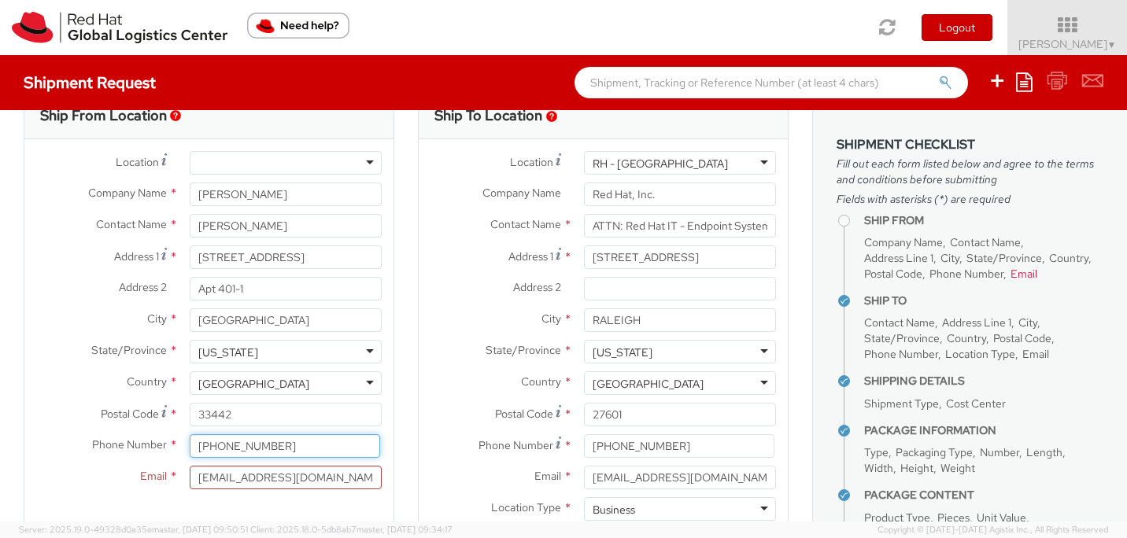
type input "9194348643"
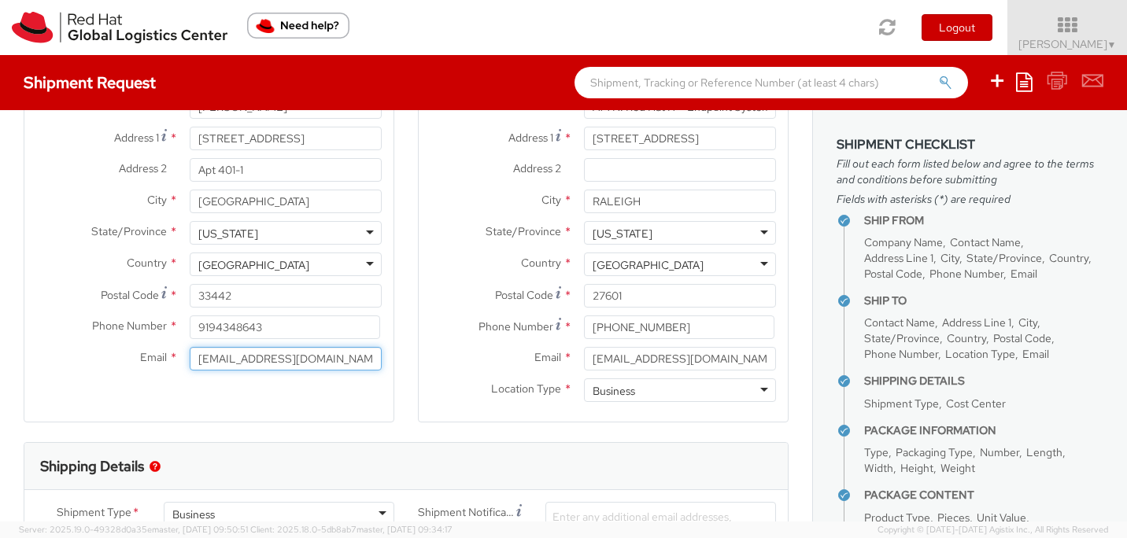
scroll to position [159, 0]
click at [327, 398] on div "Ship From Location Location * [GEOGRAPHIC_DATA] - [GEOGRAPHIC_DATA] - [GEOGRAPH…" at bounding box center [209, 200] width 371 height 450
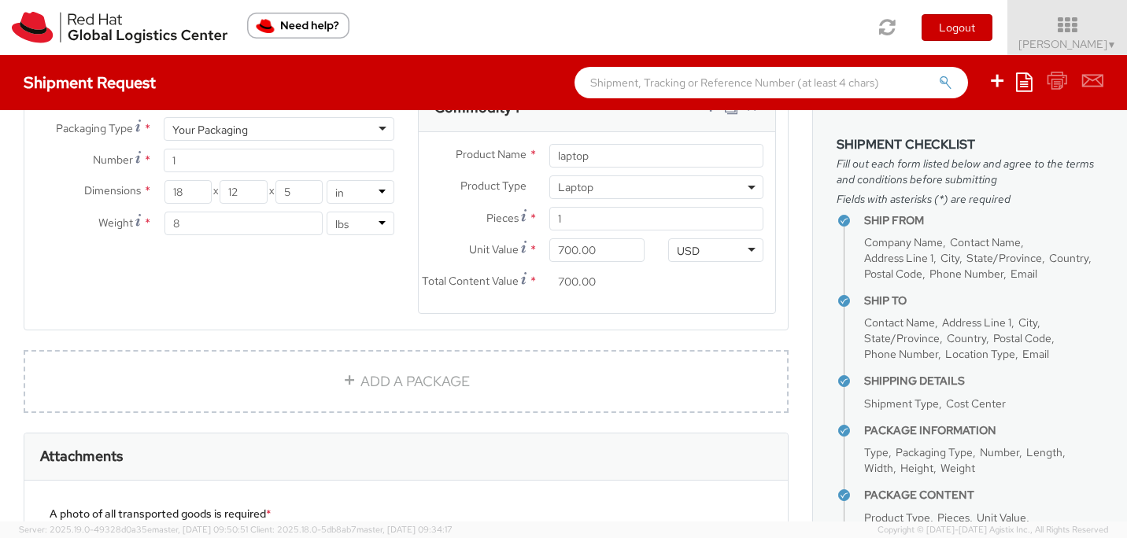
scroll to position [1282, 0]
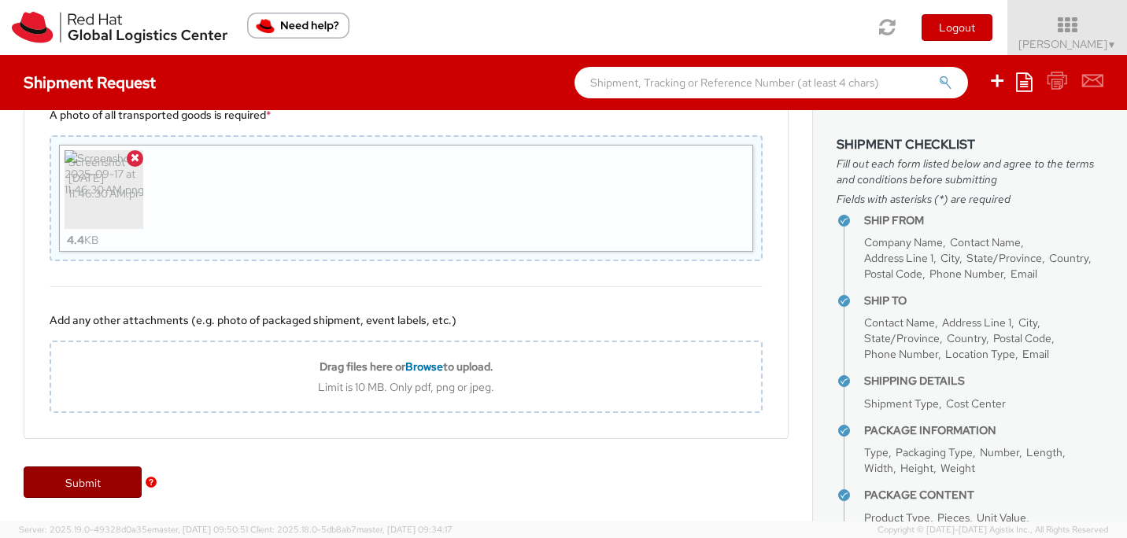
click at [96, 481] on link "Submit" at bounding box center [83, 482] width 118 height 31
